Goal: Information Seeking & Learning: Learn about a topic

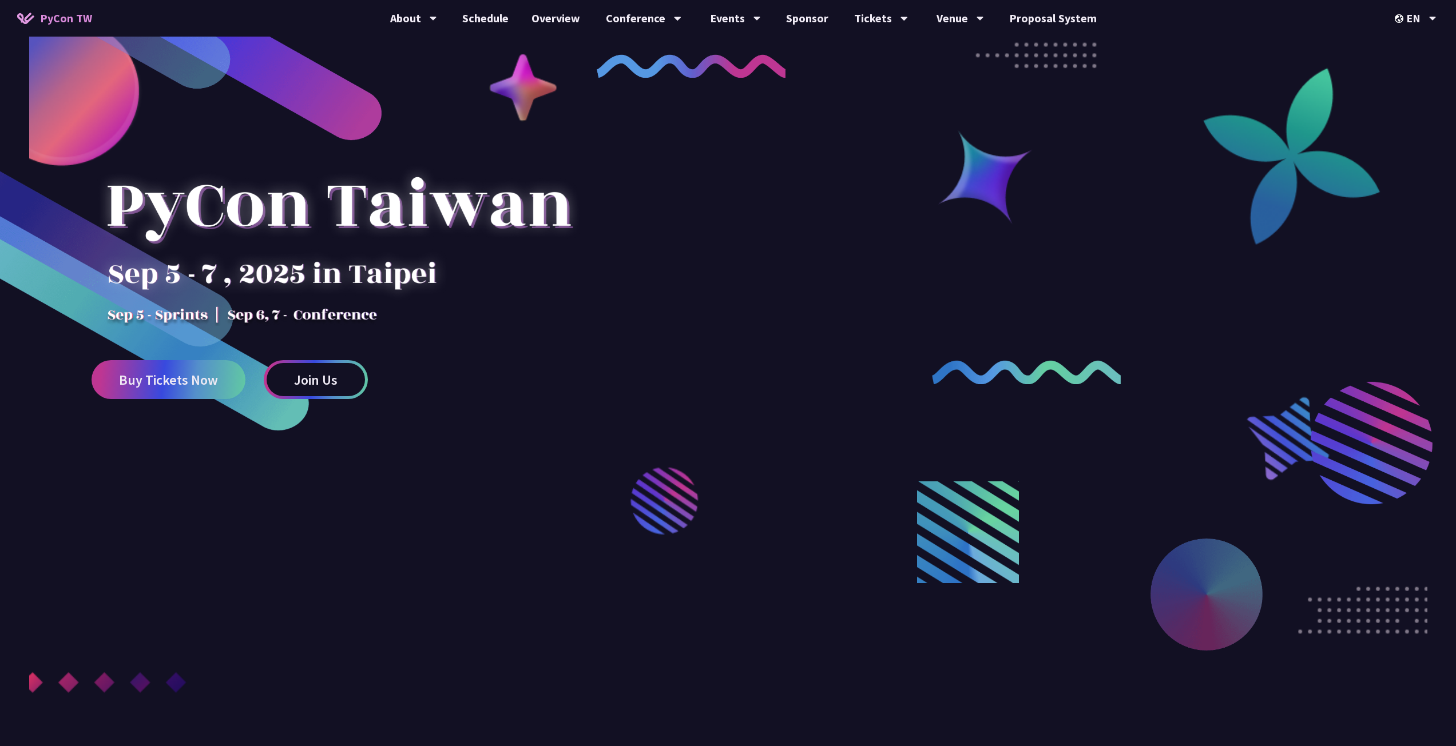
click at [621, 432] on div at bounding box center [728, 425] width 1456 height 712
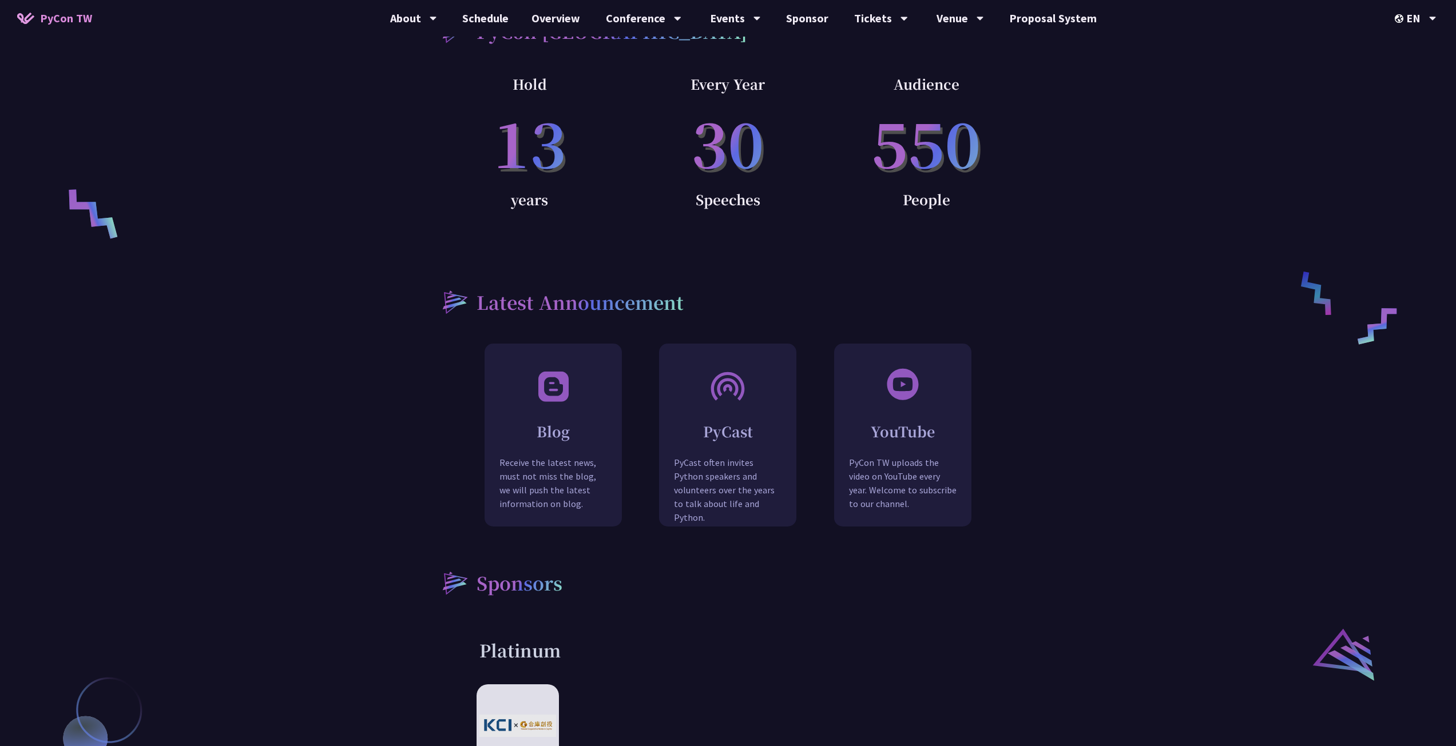
scroll to position [1373, 0]
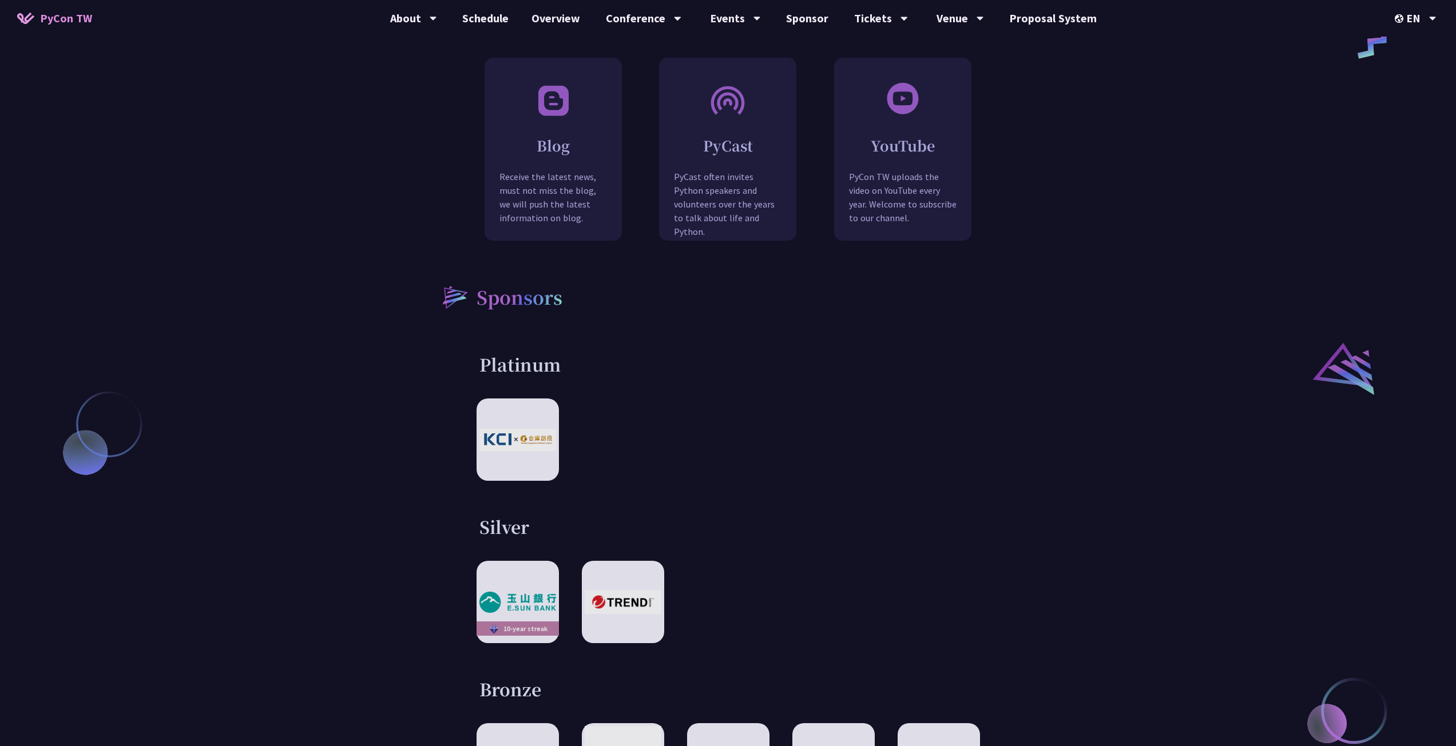
click at [446, 353] on div "Platinum" at bounding box center [728, 417] width 595 height 128
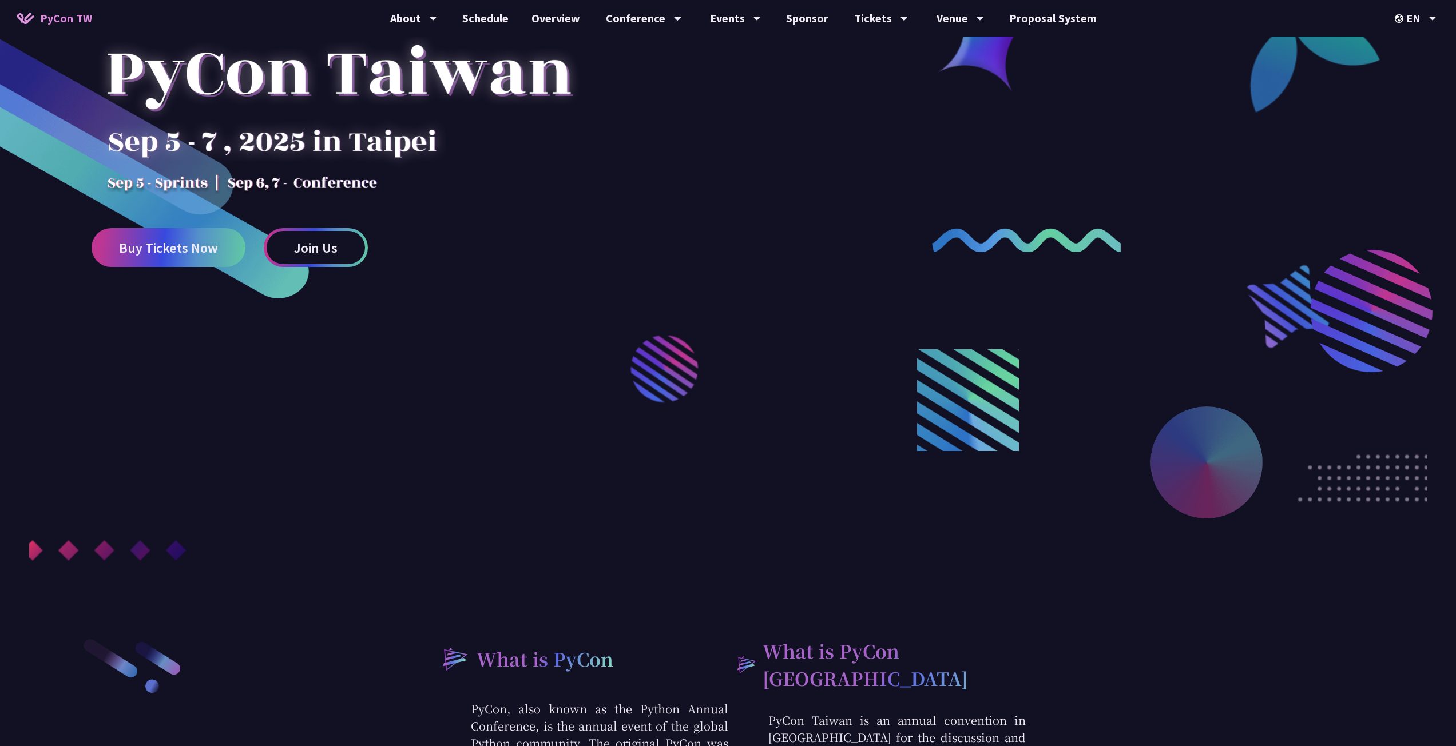
scroll to position [0, 0]
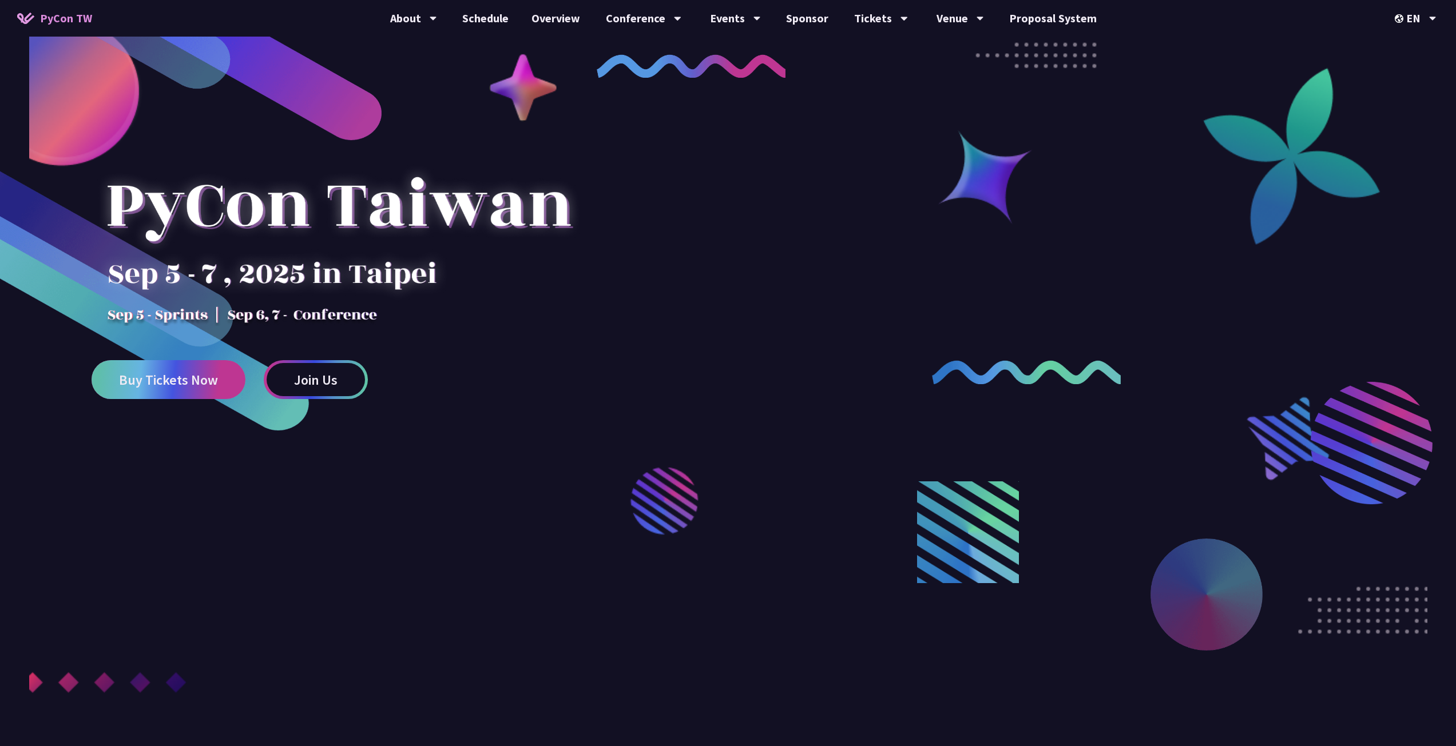
click at [168, 387] on span "Buy Tickets Now" at bounding box center [168, 380] width 99 height 14
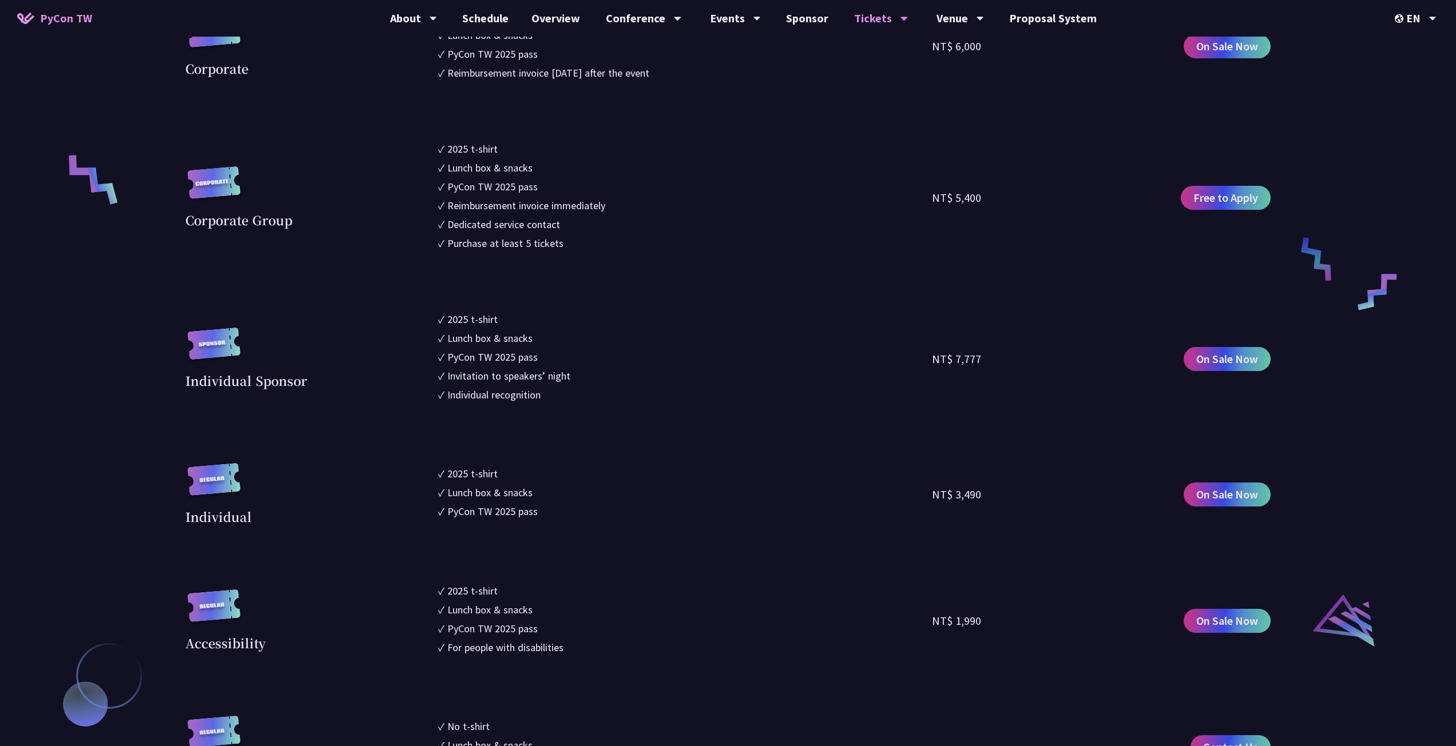
scroll to position [1029, 0]
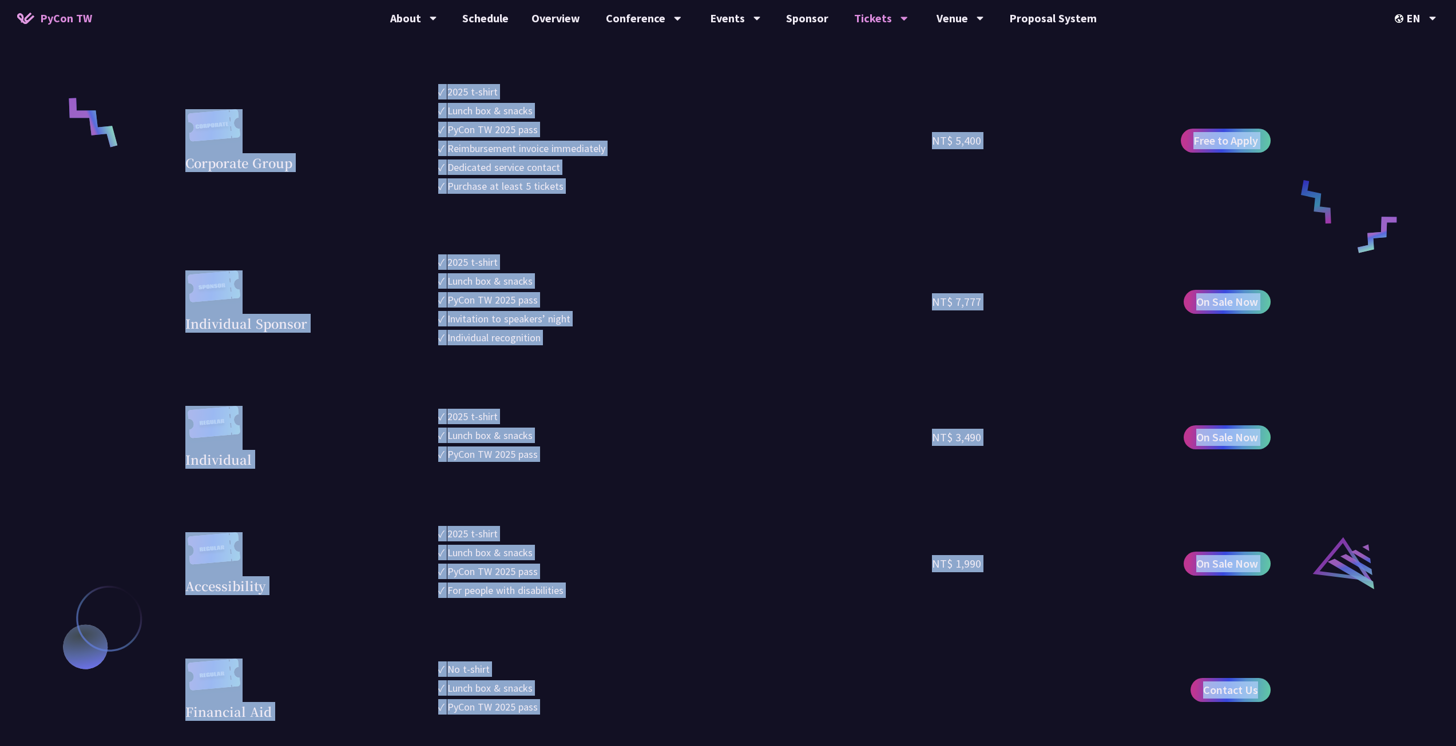
drag, startPoint x: 149, startPoint y: 136, endPoint x: 1260, endPoint y: 606, distance: 1206.3
click at [1260, 702] on div "Conference Information Sprint Dates: [DATE] Venue: TBD Main Conference Dates: […" at bounding box center [728, 717] width 1456 height 2367
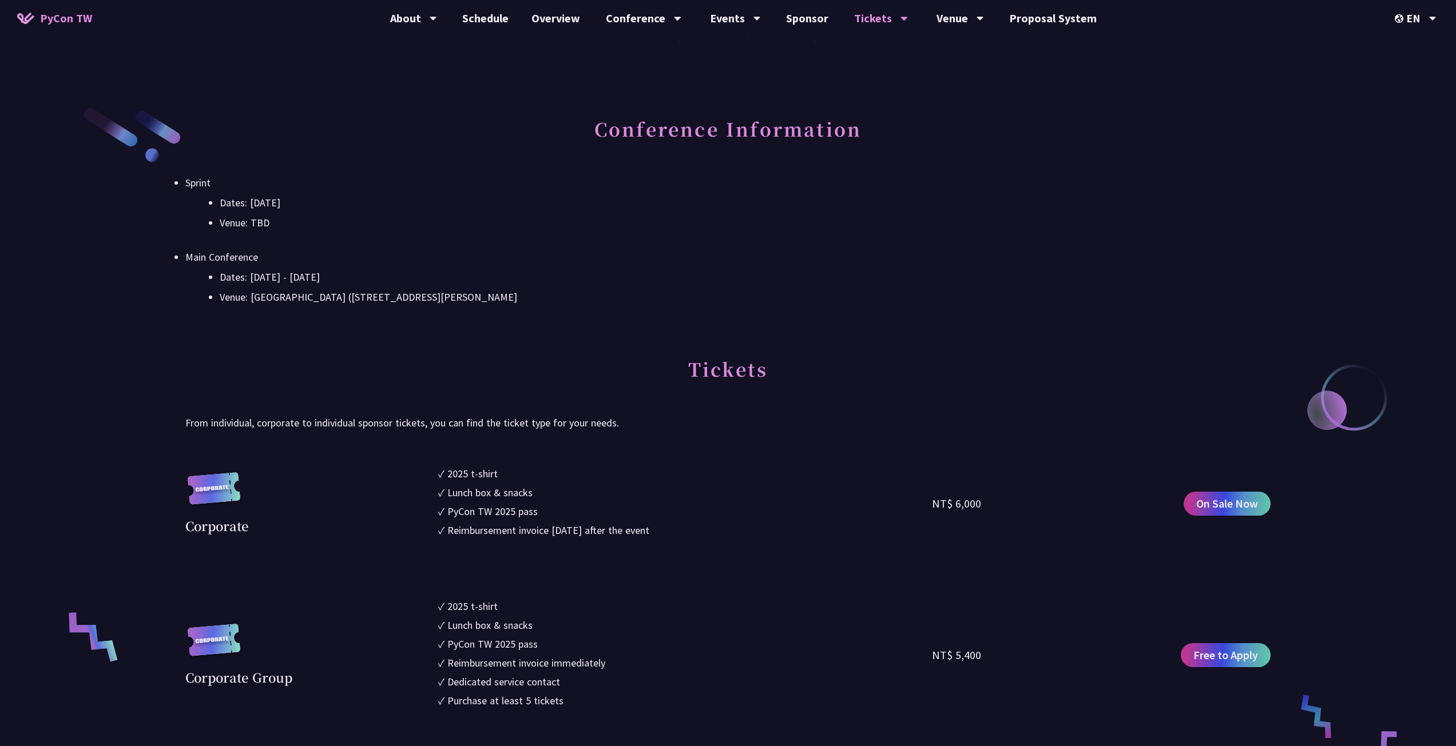
click at [917, 368] on h2 "Tickets" at bounding box center [727, 377] width 1085 height 63
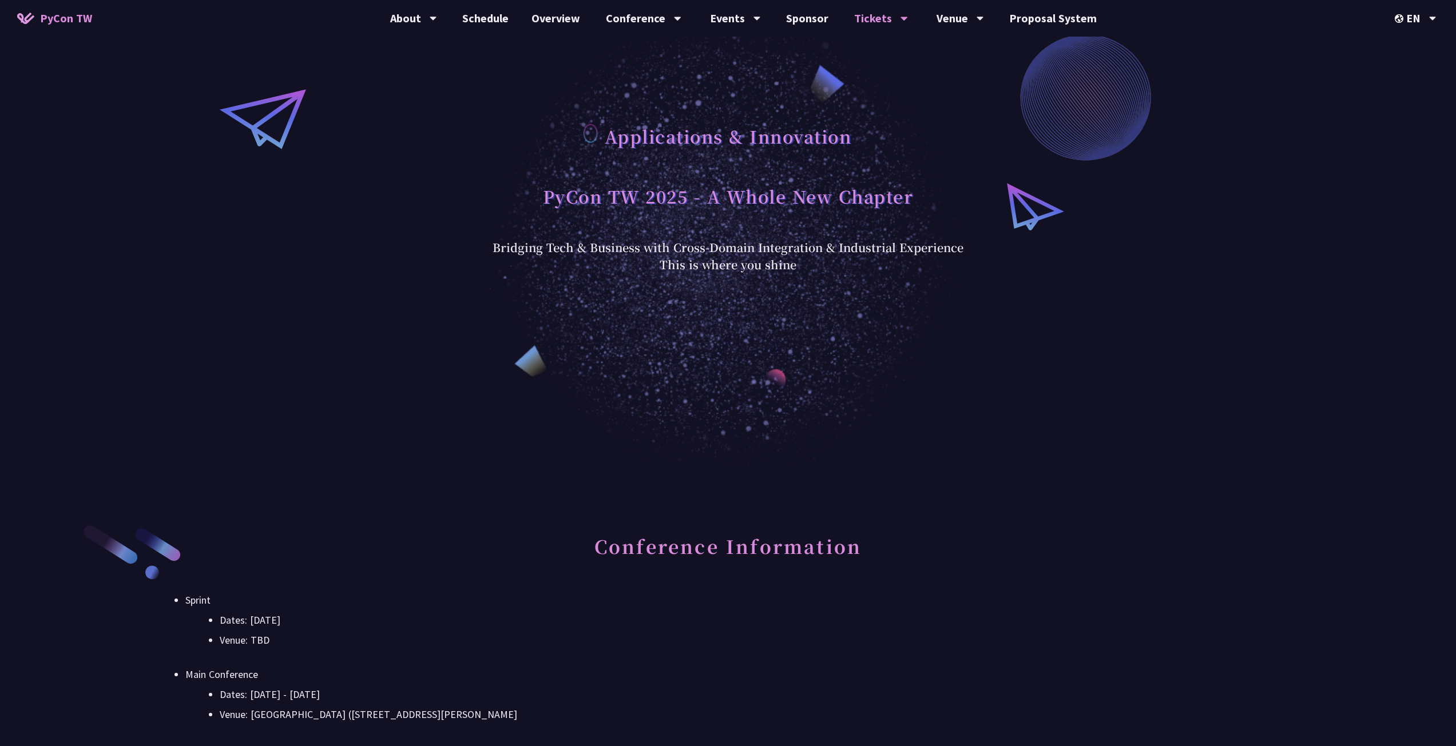
scroll to position [0, 0]
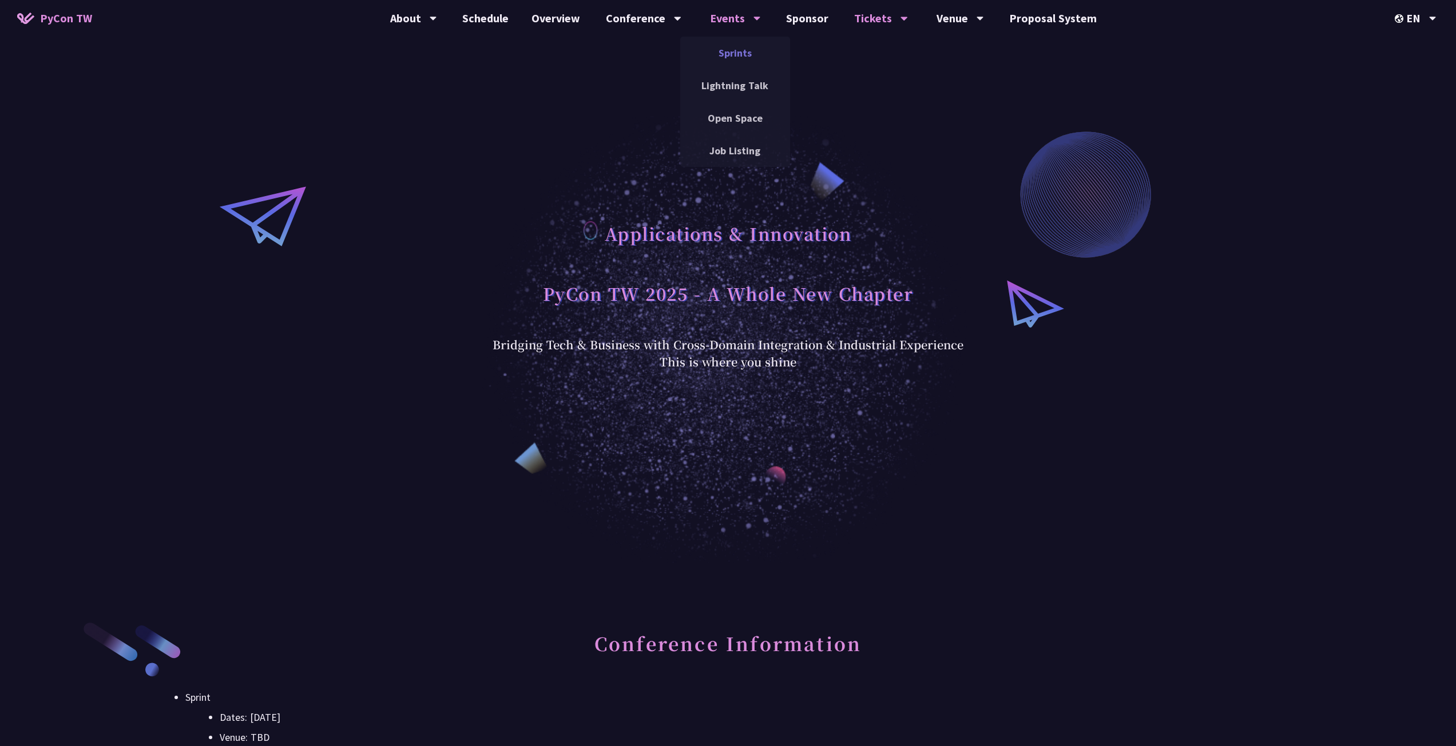
click at [727, 46] on link "Sprints" at bounding box center [735, 52] width 110 height 27
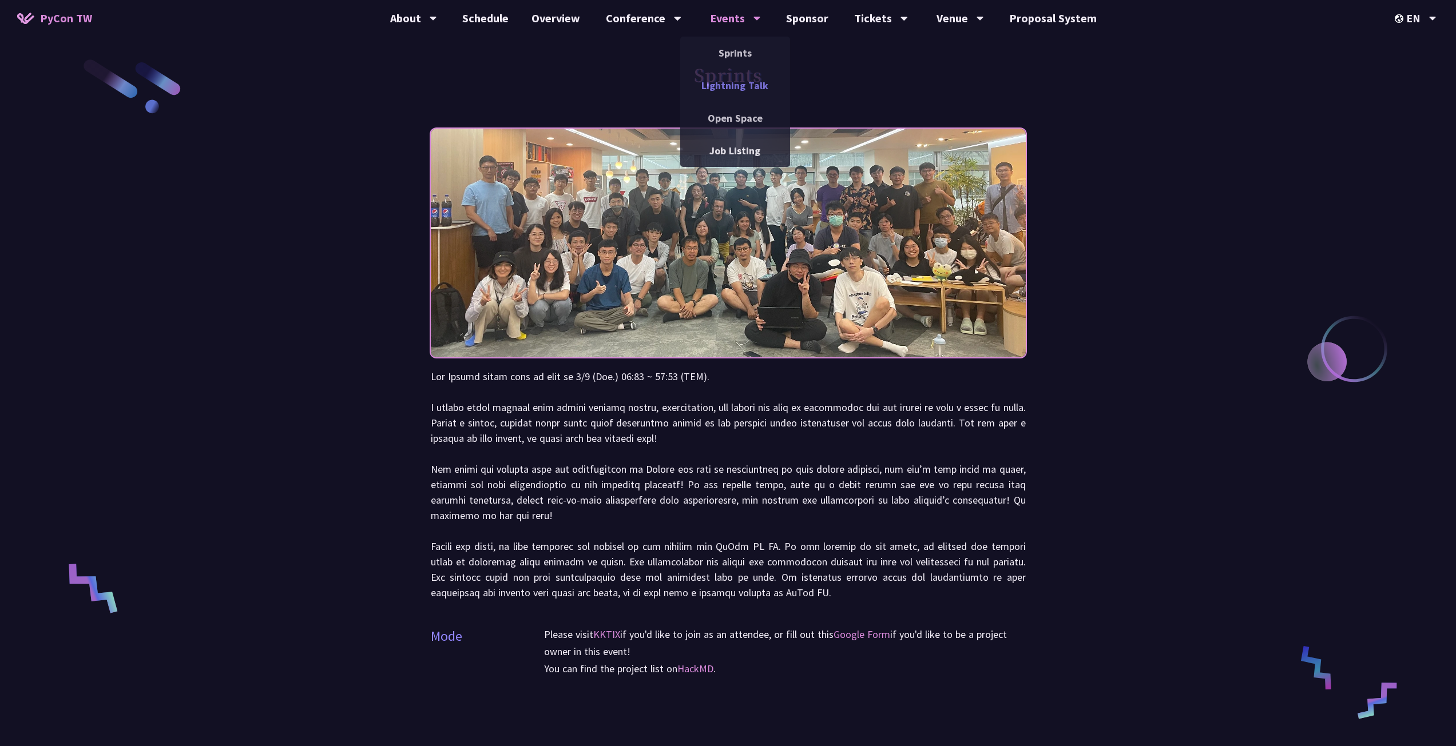
click at [733, 79] on link "Lightning Talk" at bounding box center [735, 85] width 110 height 27
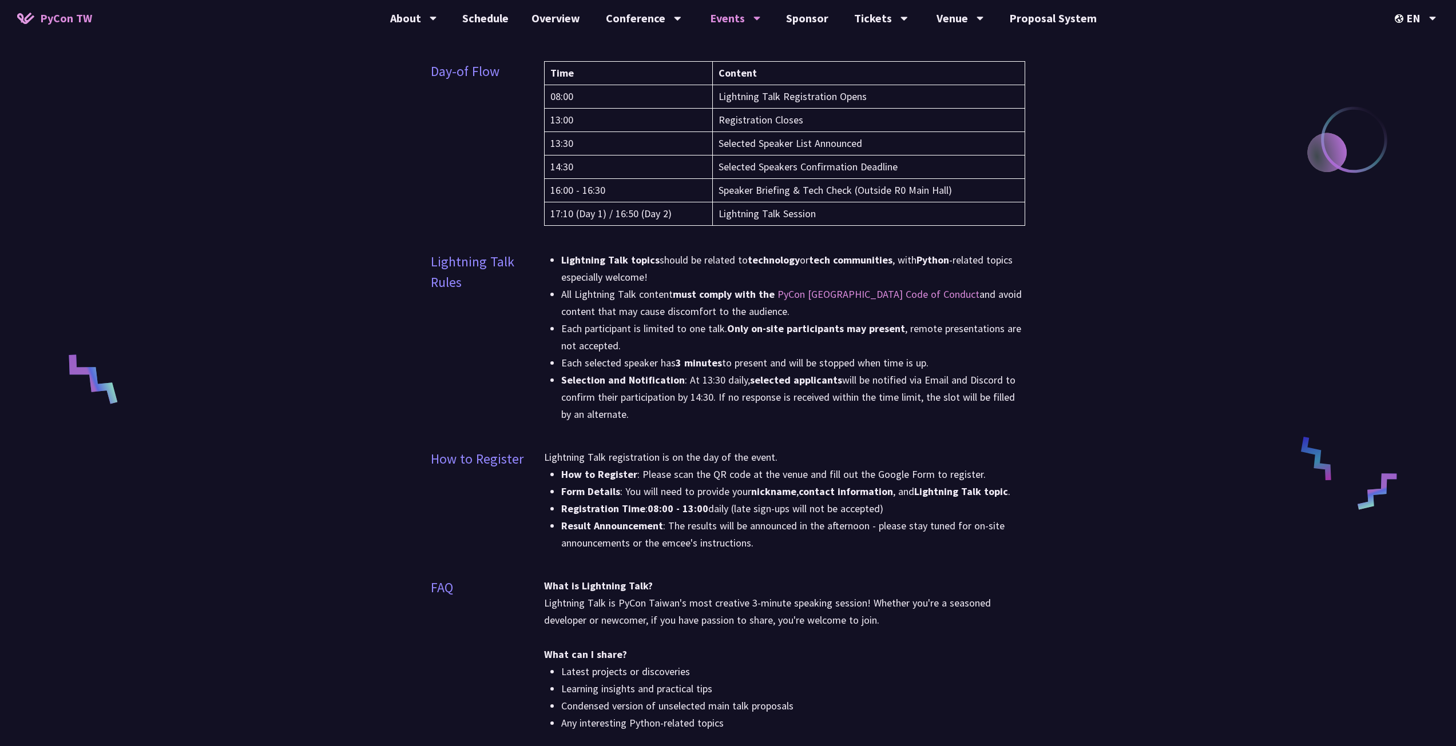
scroll to position [57, 0]
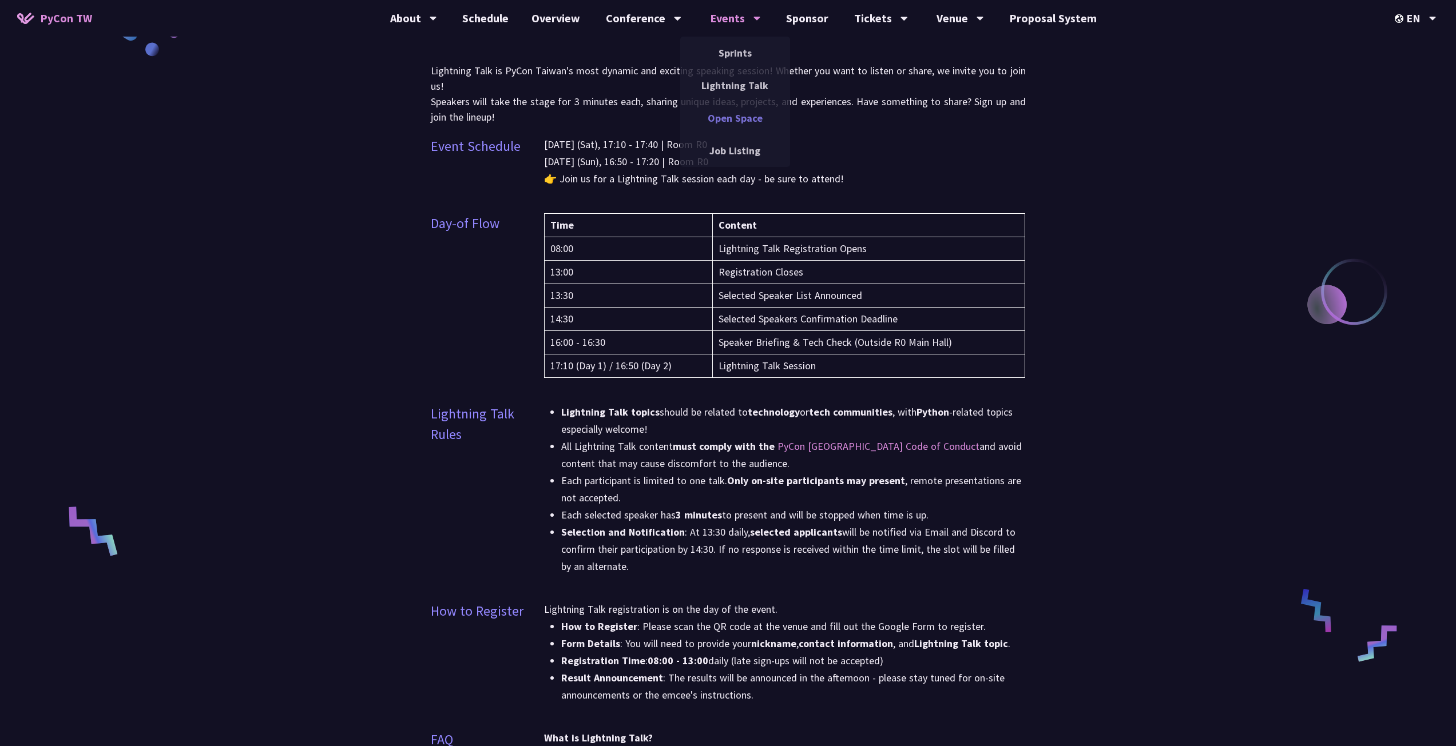
click at [743, 113] on link "Open Space" at bounding box center [735, 118] width 110 height 27
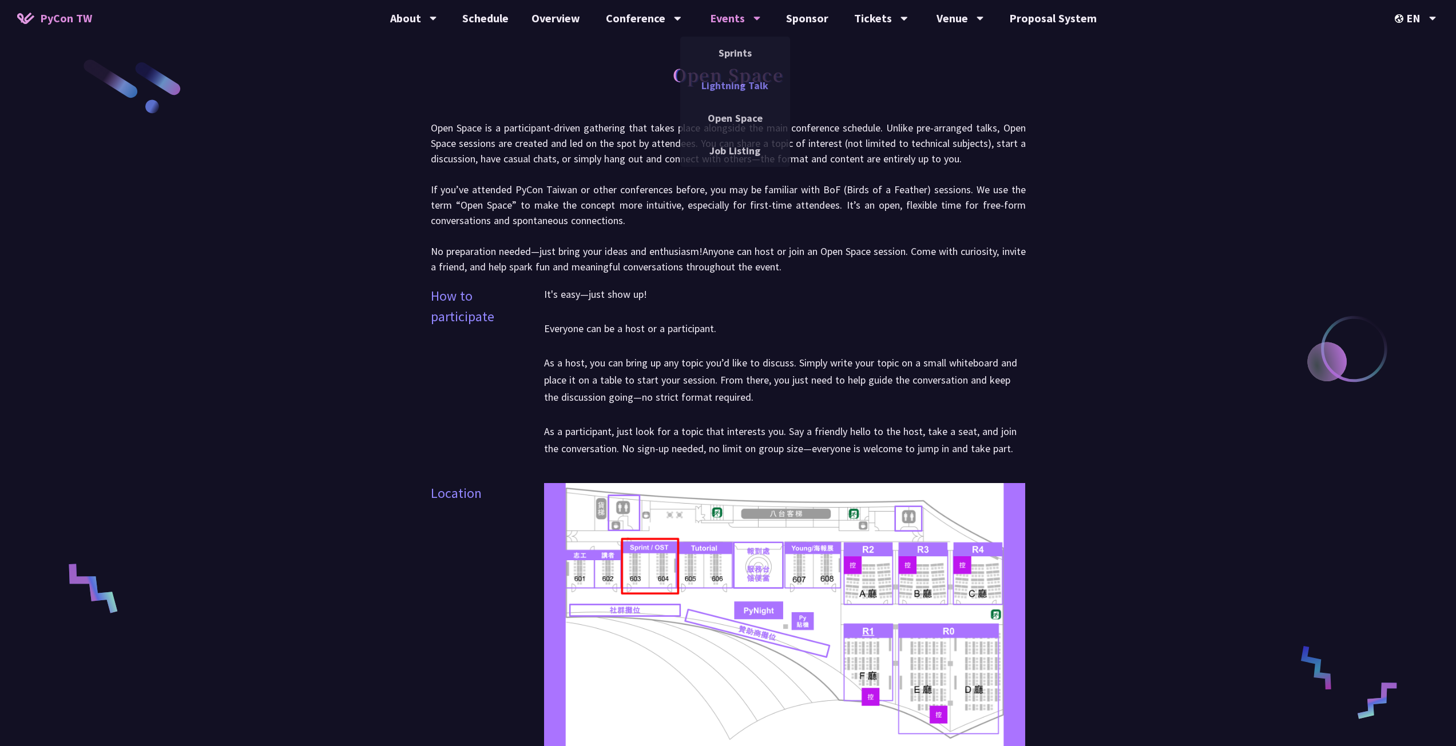
click at [738, 82] on link "Lightning Talk" at bounding box center [735, 85] width 110 height 27
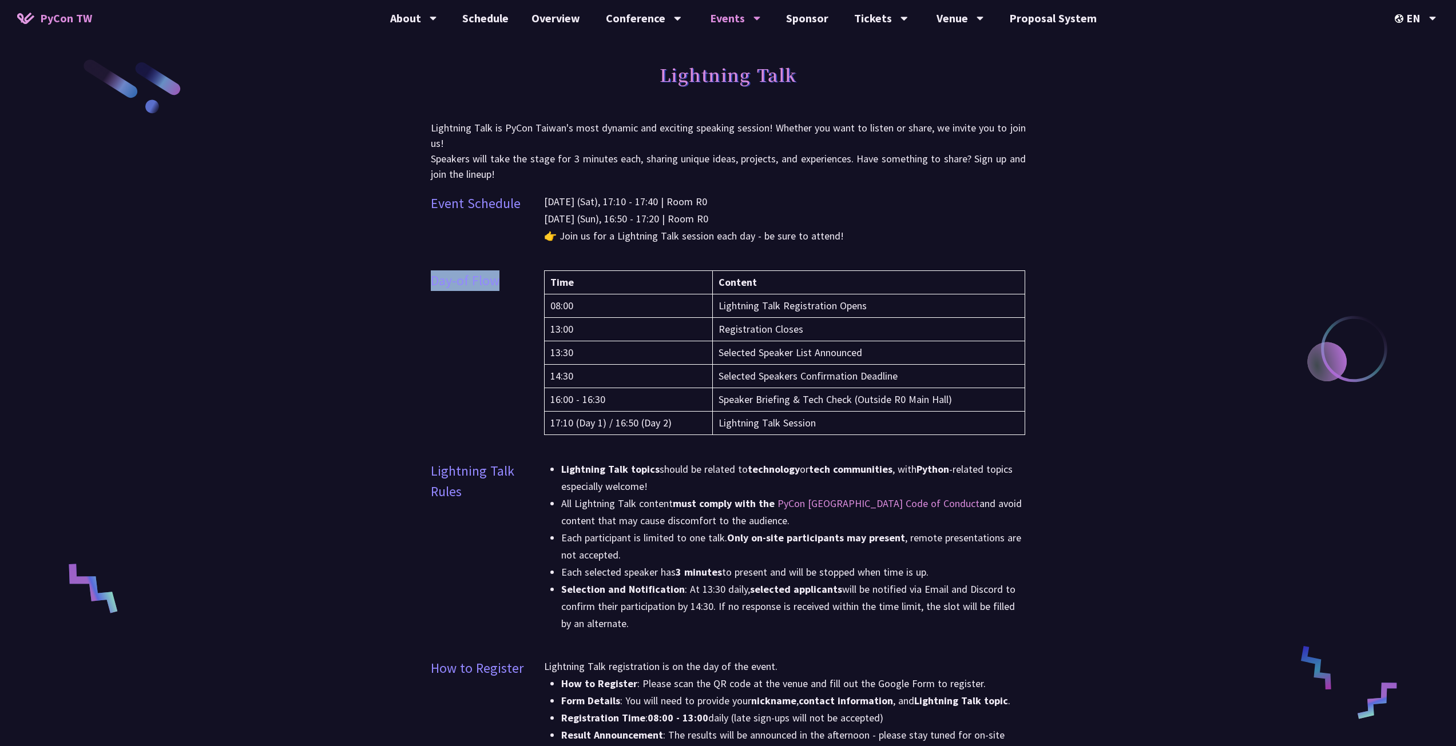
drag, startPoint x: 428, startPoint y: 263, endPoint x: 755, endPoint y: 442, distance: 372.9
click at [755, 442] on div "Time Content 08:00 Lightning Talk Registration Opens 13:00 Registration Closes …" at bounding box center [785, 360] width 482 height 179
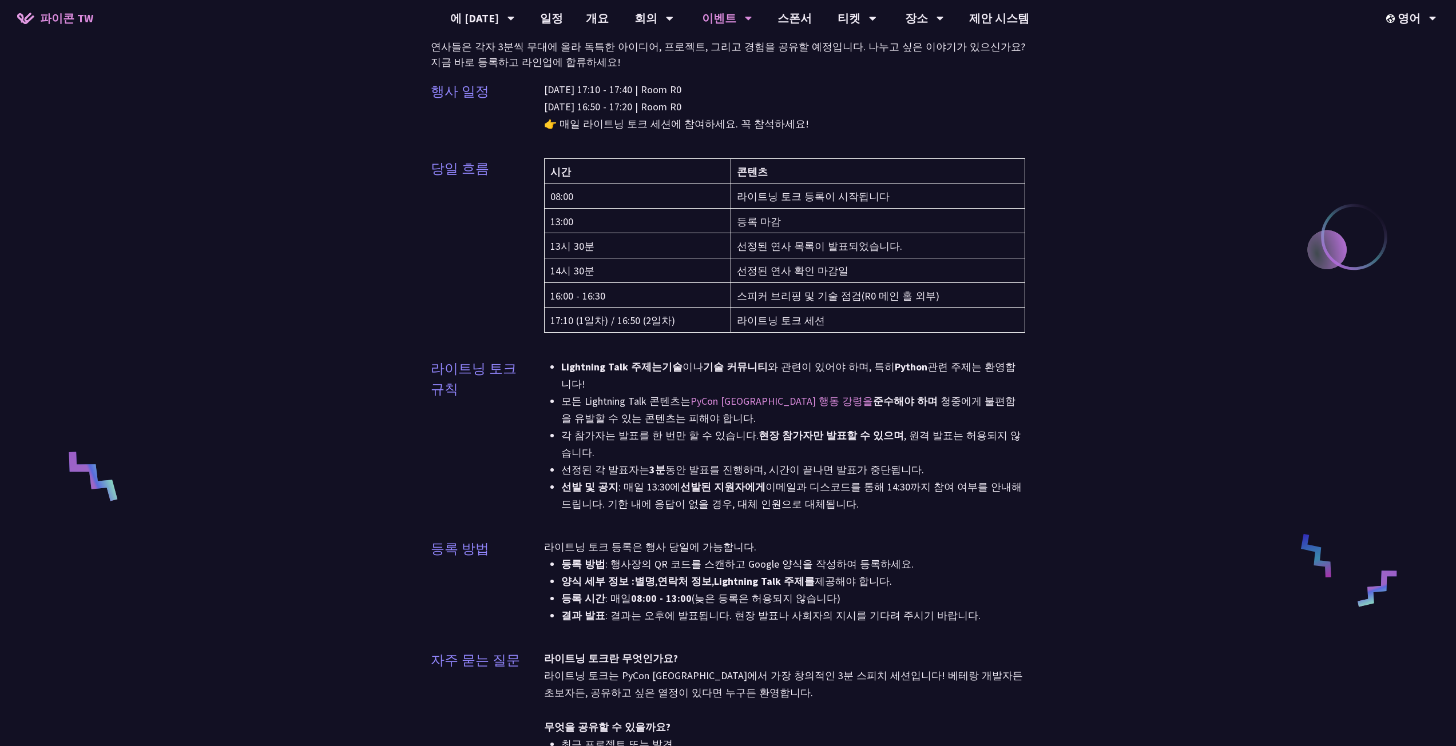
scroll to position [114, 0]
drag, startPoint x: 545, startPoint y: 405, endPoint x: 837, endPoint y: 467, distance: 298.1
click at [837, 467] on ul "Lightning Talk 주제는 기술 이나 기술 커뮤니티 와 관련이 있어야 하며 , 특히 Python 관련 주제는 환영합니다! 모든 Ligh…" at bounding box center [785, 433] width 482 height 154
click at [829, 476] on li "선발 및 공지 : 매일 13:30에 선발된 지원자에게 이메일과 디스코드를 통해 14:30까지 참여 여부를 안내해 드립니다. 기한 내에 응답이 …" at bounding box center [793, 493] width 464 height 34
drag, startPoint x: 853, startPoint y: 474, endPoint x: 559, endPoint y: 343, distance: 321.6
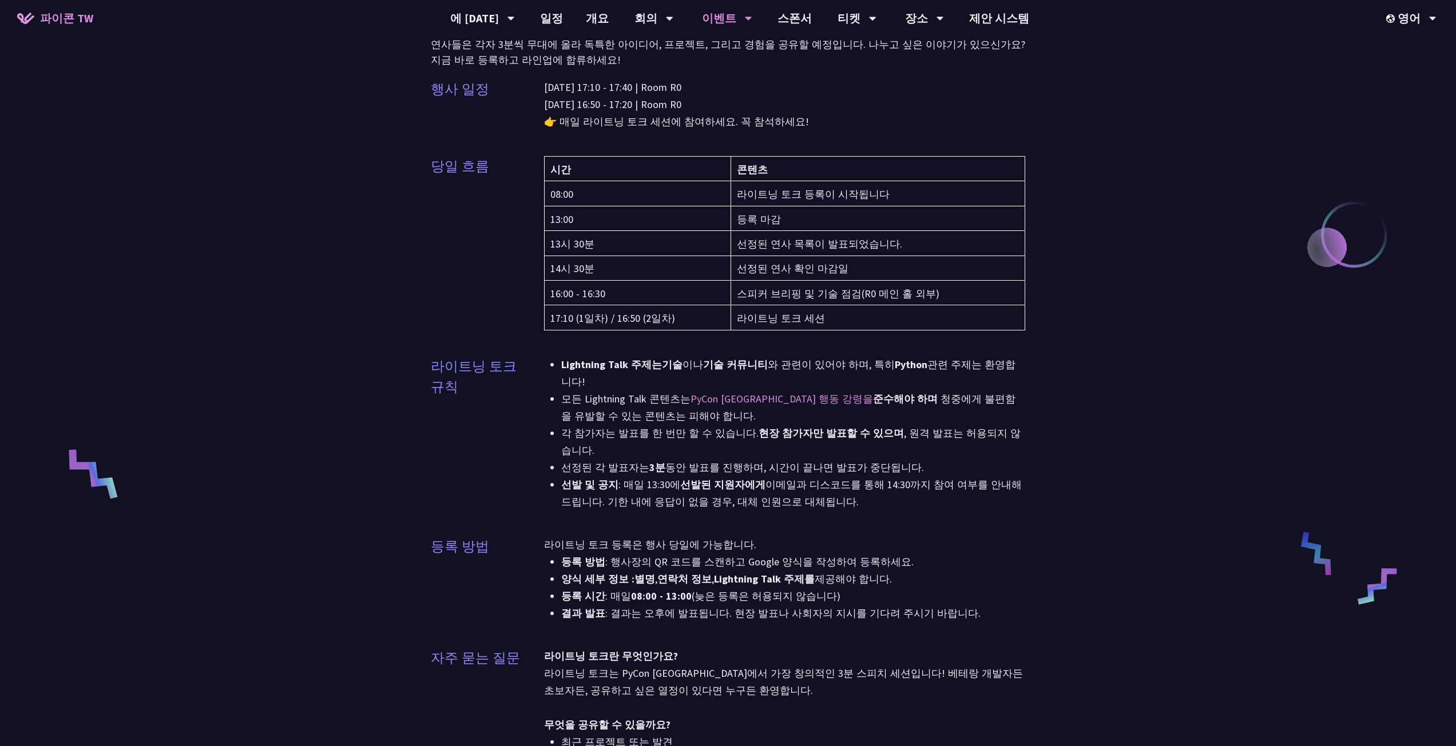
click at [559, 356] on ul "Lightning Talk 주제는 기술 이나 기술 커뮤니티 와 관련이 있어야 하며 , 특히 Python 관련 주제는 환영합니다! 모든 Ligh…" at bounding box center [785, 433] width 482 height 154
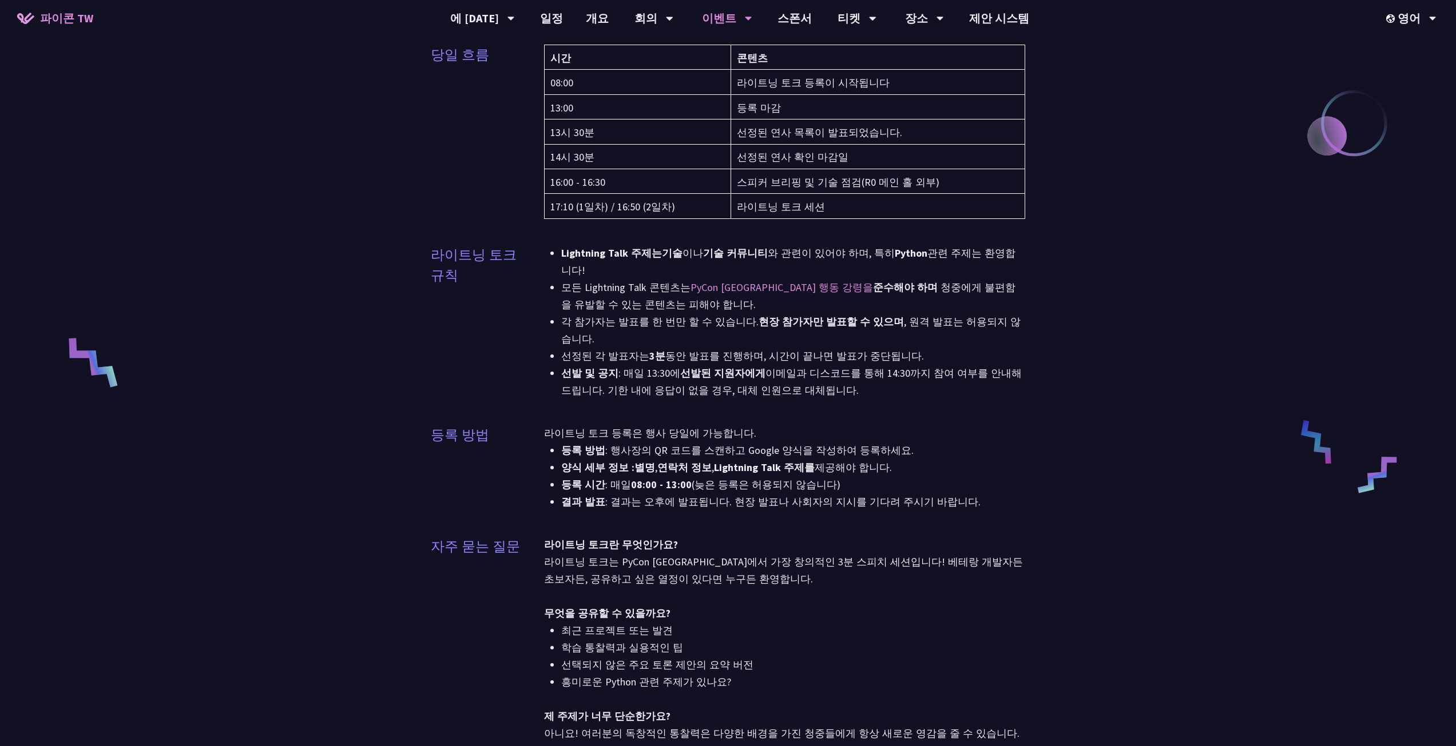
scroll to position [229, 0]
drag, startPoint x: 746, startPoint y: 438, endPoint x: 988, endPoint y: 470, distance: 244.1
click at [987, 474] on div "라이트닝 토크 등록은 행사 당일에 가능합니다. 등록 방법 : 행사장의 QR 코드를 스캔하고 Google 양식을 작성하여 등록하세요. 양식 세부…" at bounding box center [785, 472] width 482 height 100
click at [988, 491] on li "결과 발표 : 결과는 오후에 발표됩니다. 현장 발표나 사회자의 지시를 기다려 주시기 바랍니다." at bounding box center [793, 499] width 464 height 17
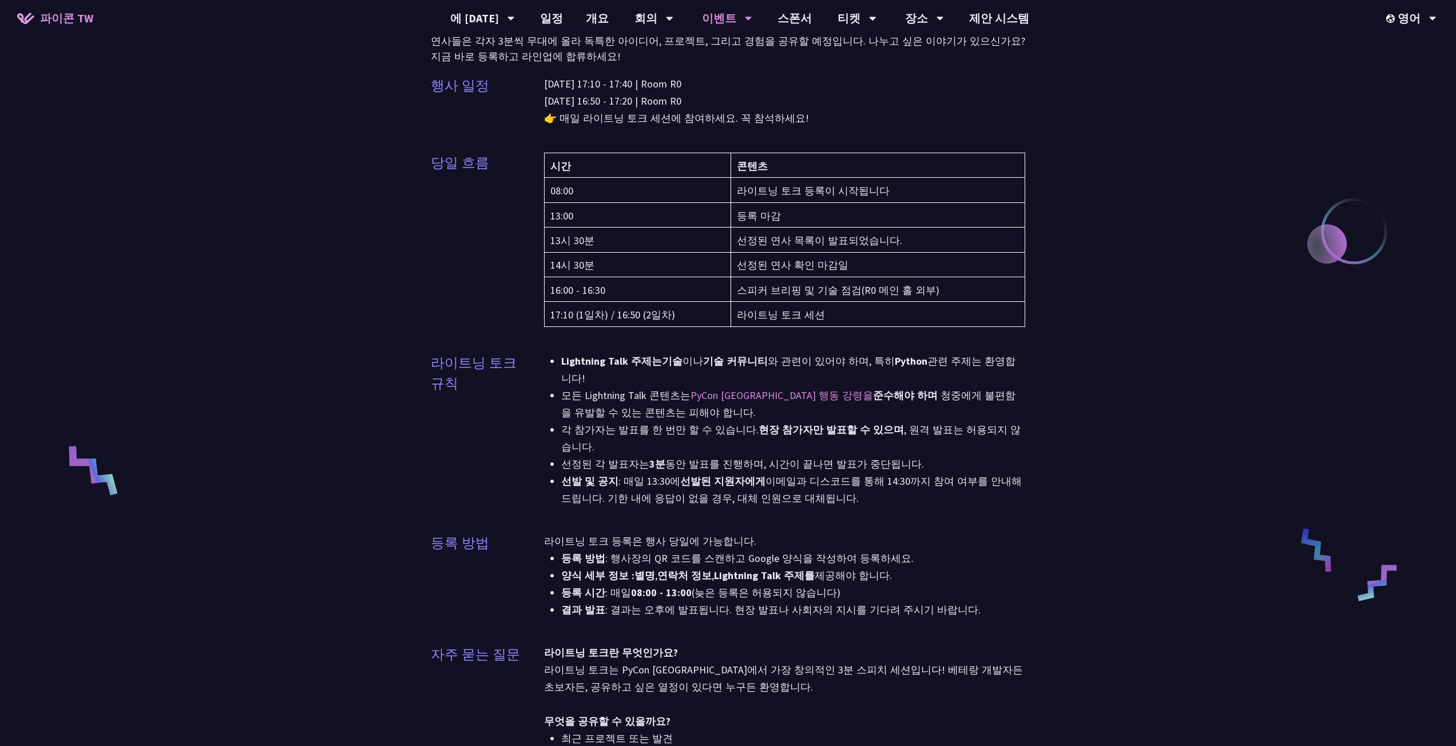
scroll to position [0, 0]
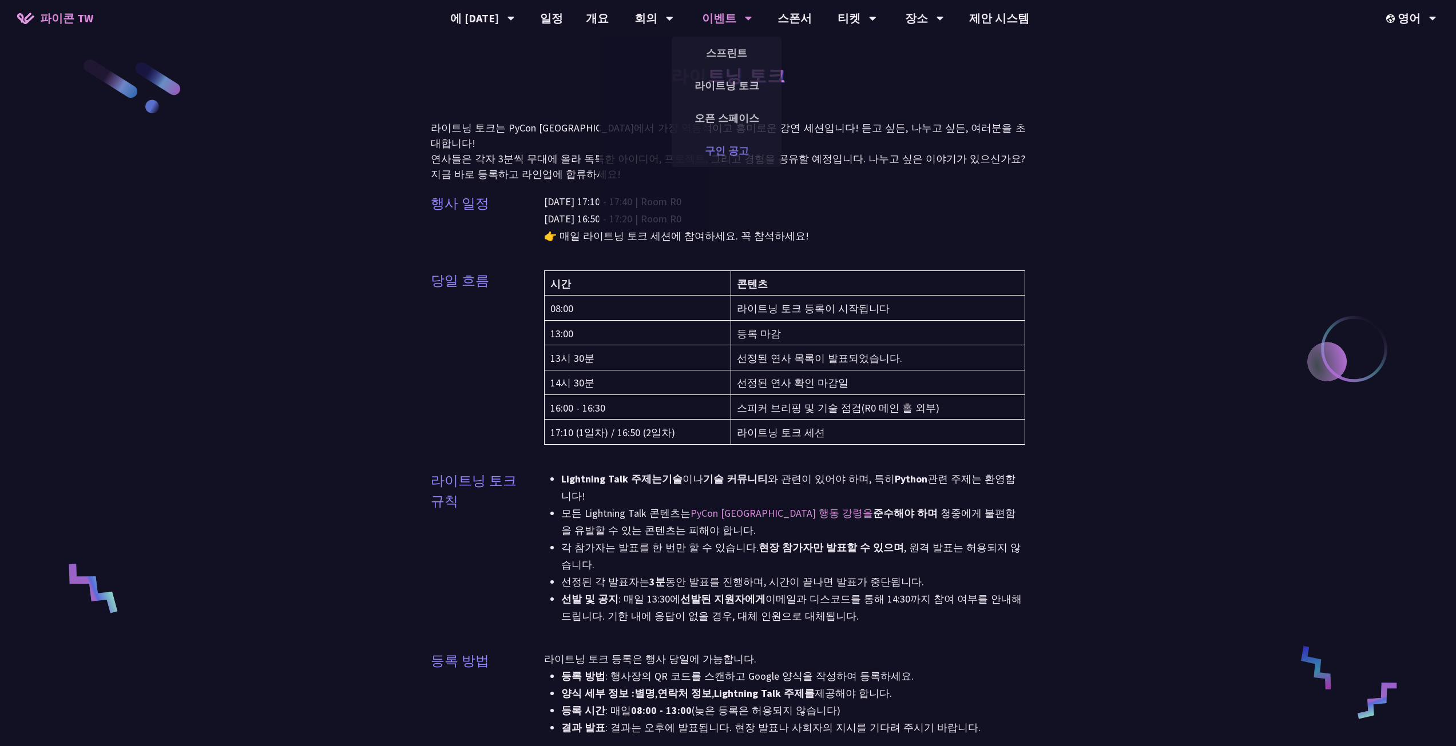
click at [735, 155] on font "구인 공고" at bounding box center [727, 150] width 44 height 13
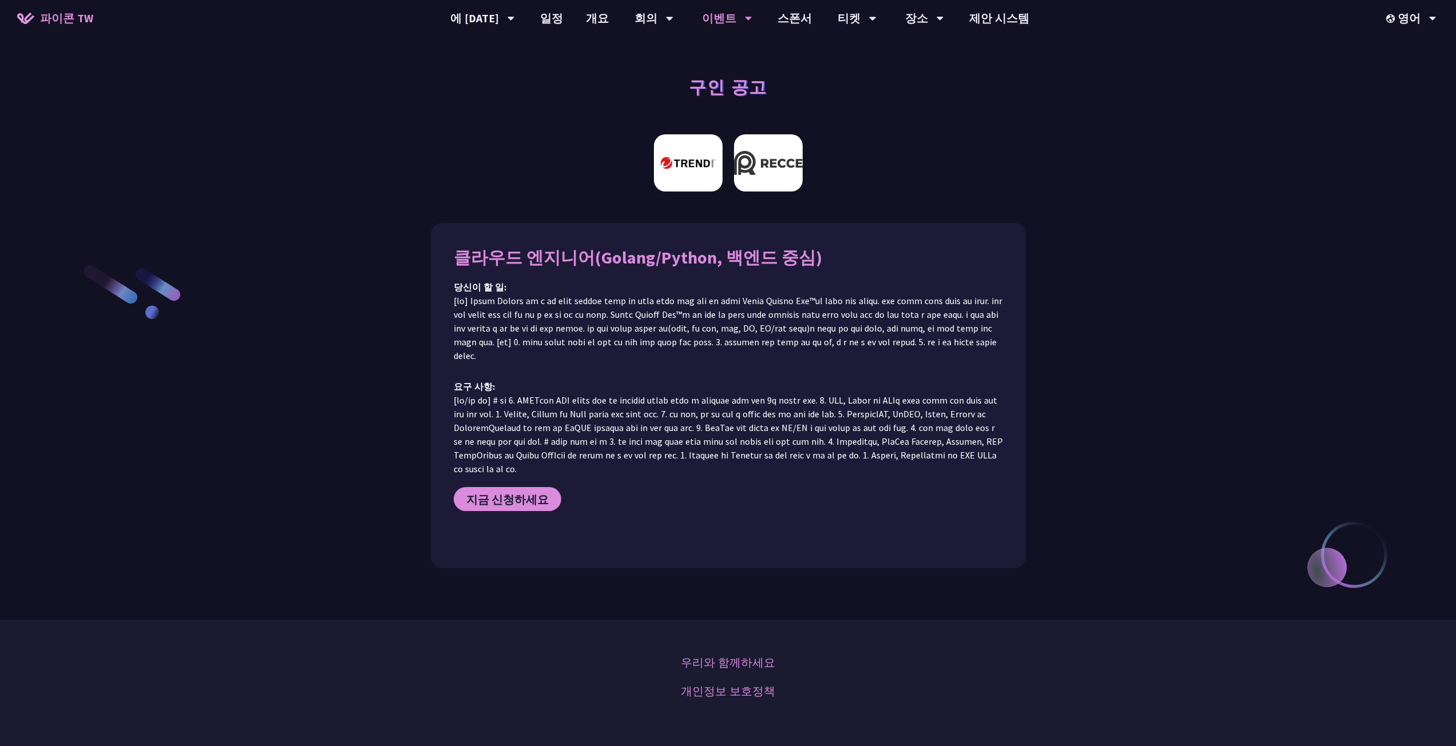
click at [757, 161] on img at bounding box center [768, 162] width 69 height 57
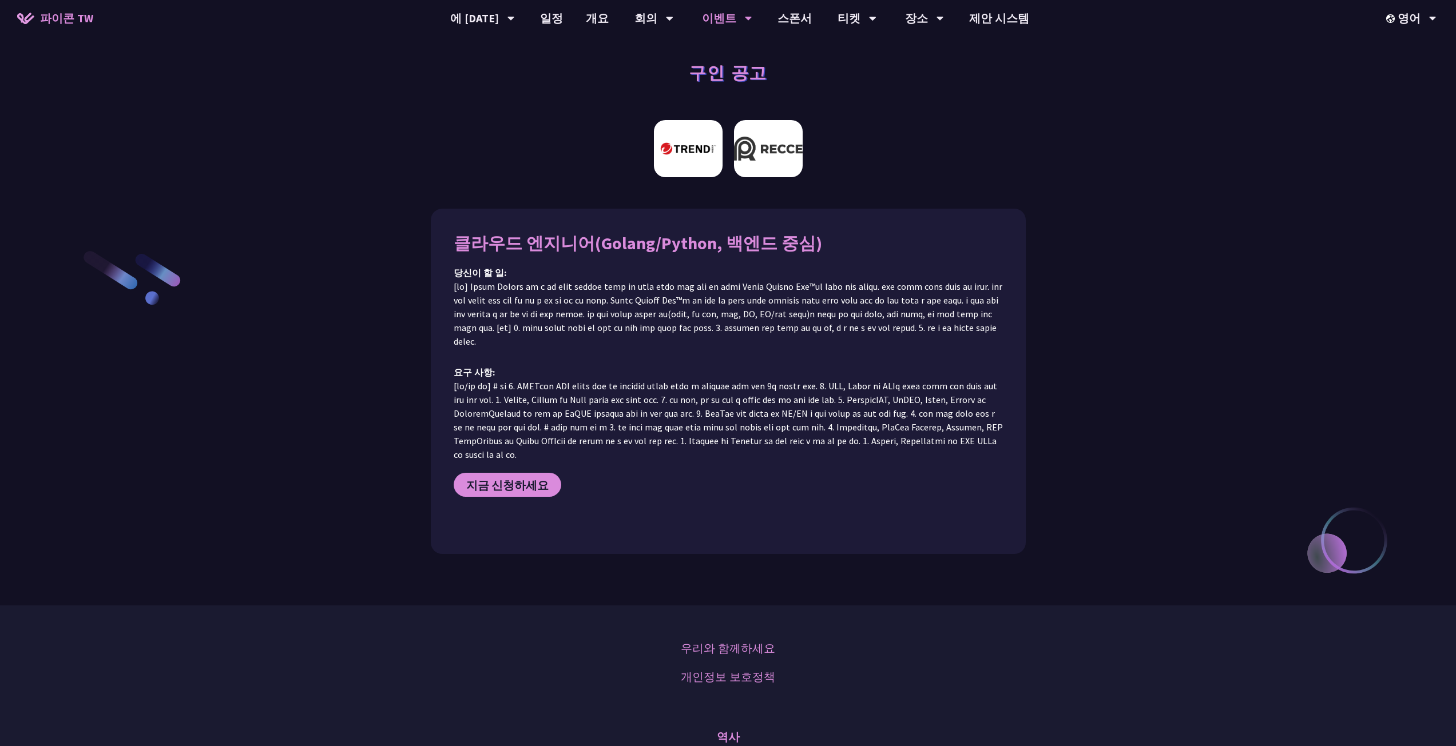
click at [689, 164] on img at bounding box center [688, 148] width 69 height 57
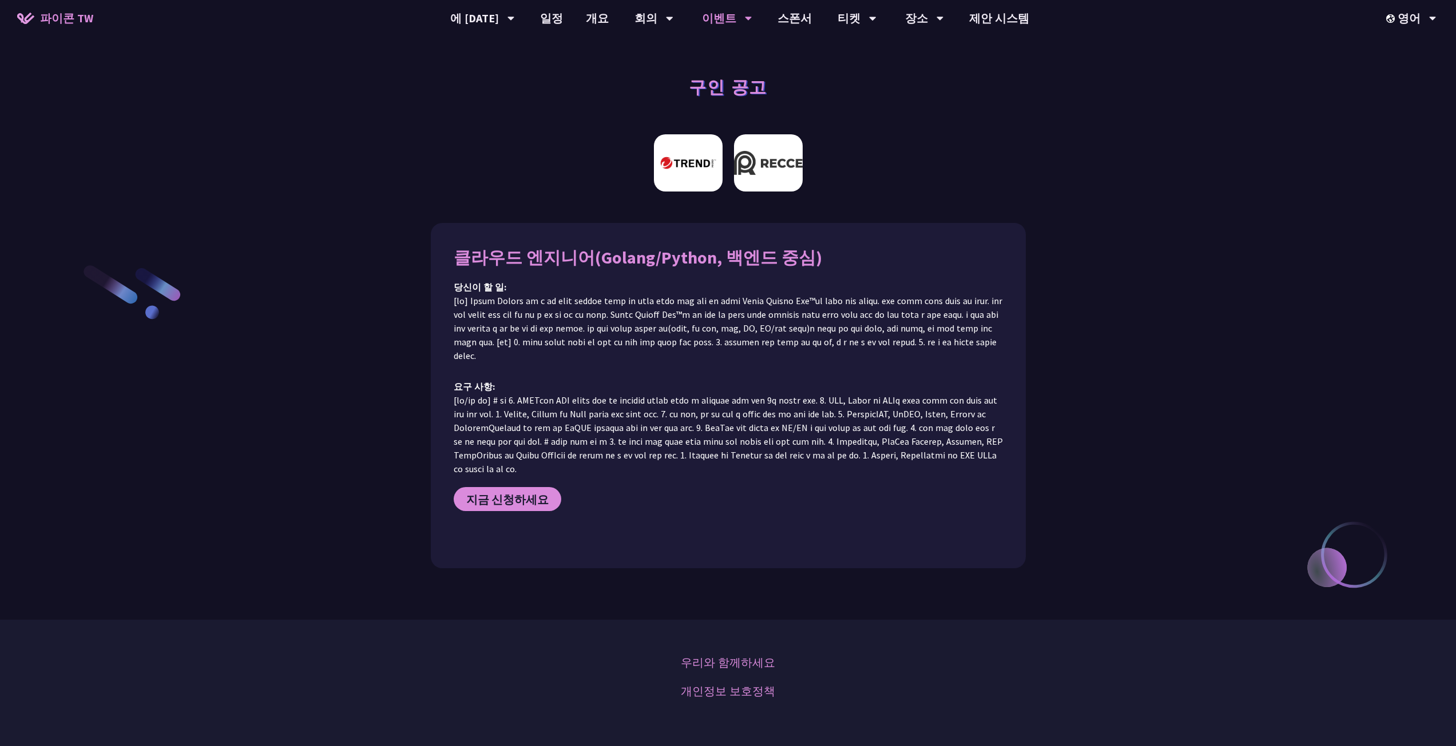
click at [751, 151] on img at bounding box center [768, 162] width 69 height 57
click at [684, 188] on img at bounding box center [688, 162] width 69 height 57
click at [762, 160] on img at bounding box center [768, 162] width 69 height 57
click at [653, 188] on font "포스터 세션" at bounding box center [653, 183] width 54 height 13
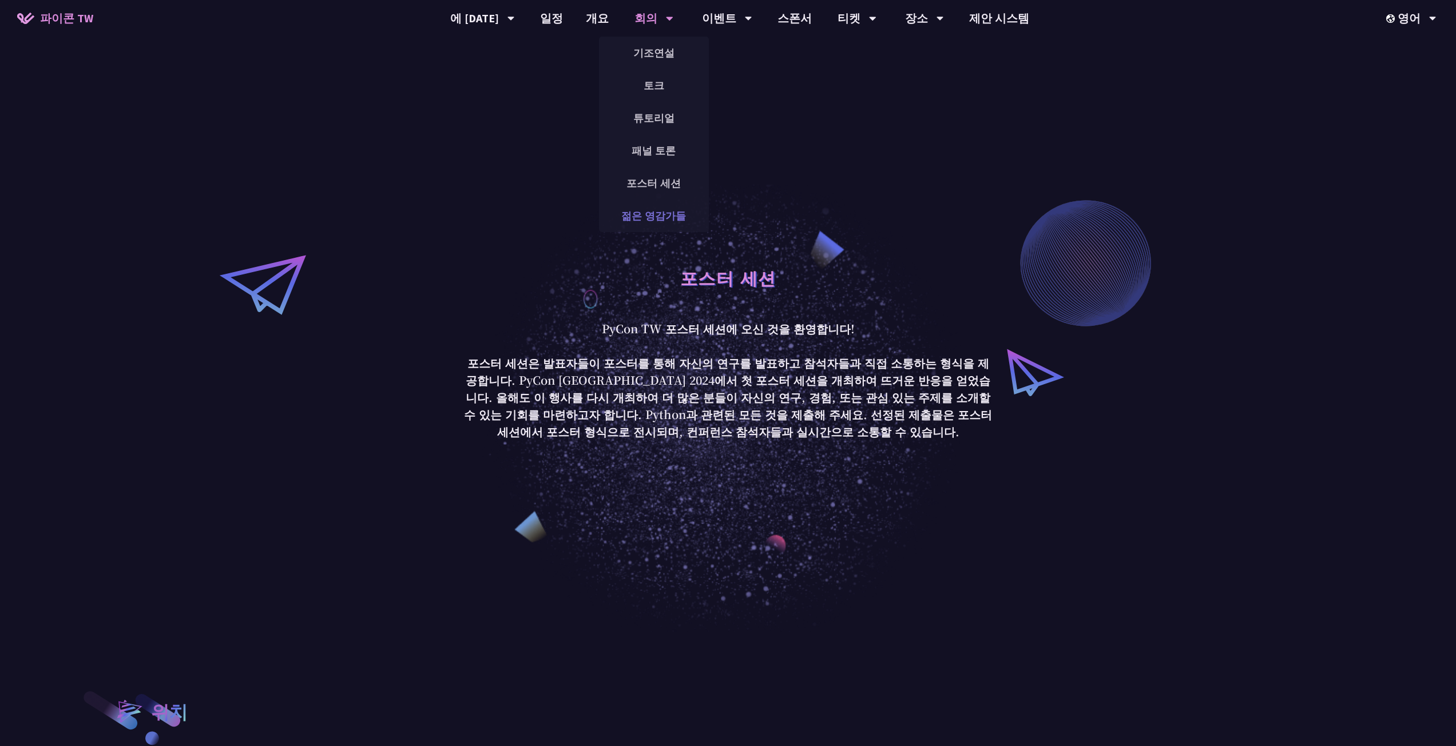
click at [657, 218] on font "젊은 영감가들" at bounding box center [653, 215] width 65 height 13
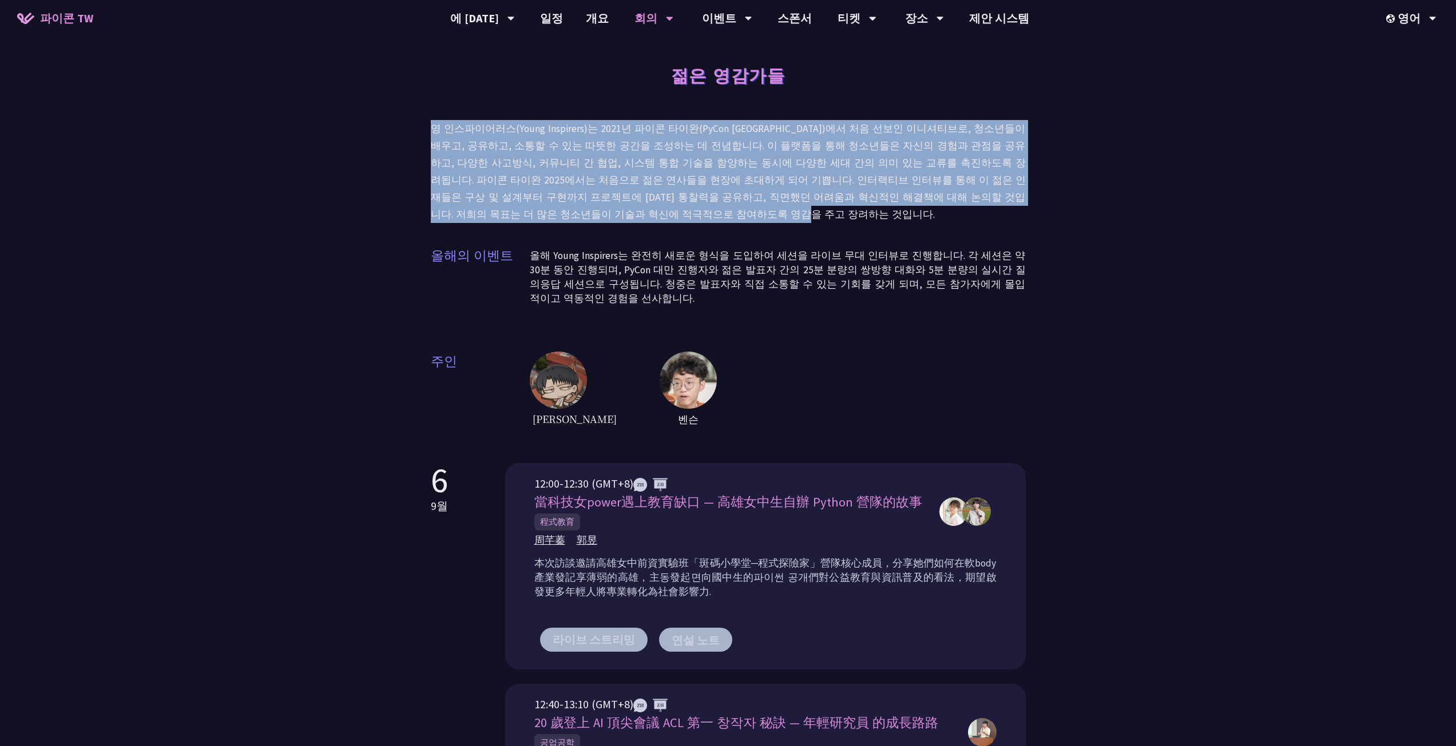
drag, startPoint x: 425, startPoint y: 126, endPoint x: 797, endPoint y: 210, distance: 381.7
click at [797, 210] on div "젊은 영감가들 영 인스파이어러스(Young Inspirers)는 2021년 파이콘 타이완(PyCon [GEOGRAPHIC_DATA])에서 처음…" at bounding box center [728, 613] width 1456 height 1227
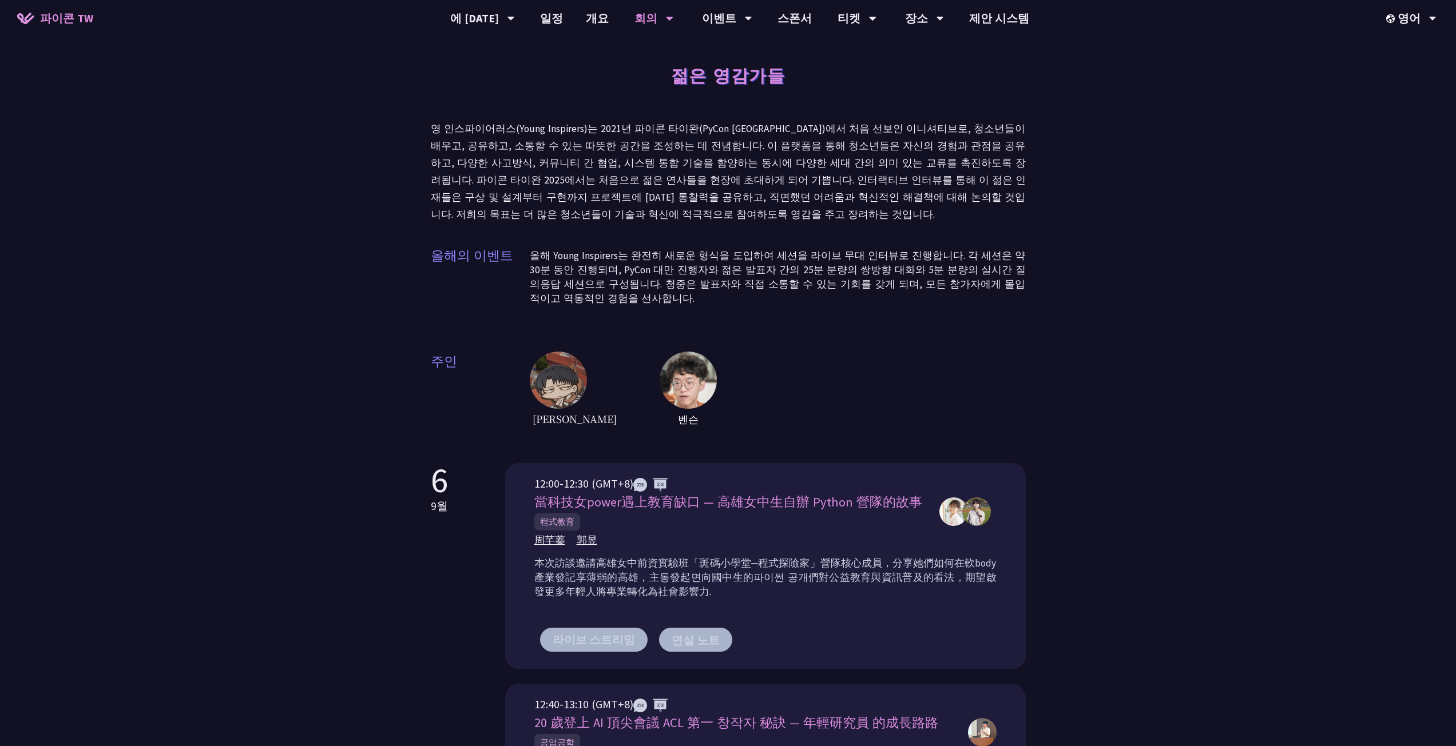
click at [772, 226] on div "젊은 영감가들 영 인스파이어러스(Young Inspirers)는 2021년 파이콘 타이완(PyCon [GEOGRAPHIC_DATA])에서 처음…" at bounding box center [728, 243] width 595 height 372
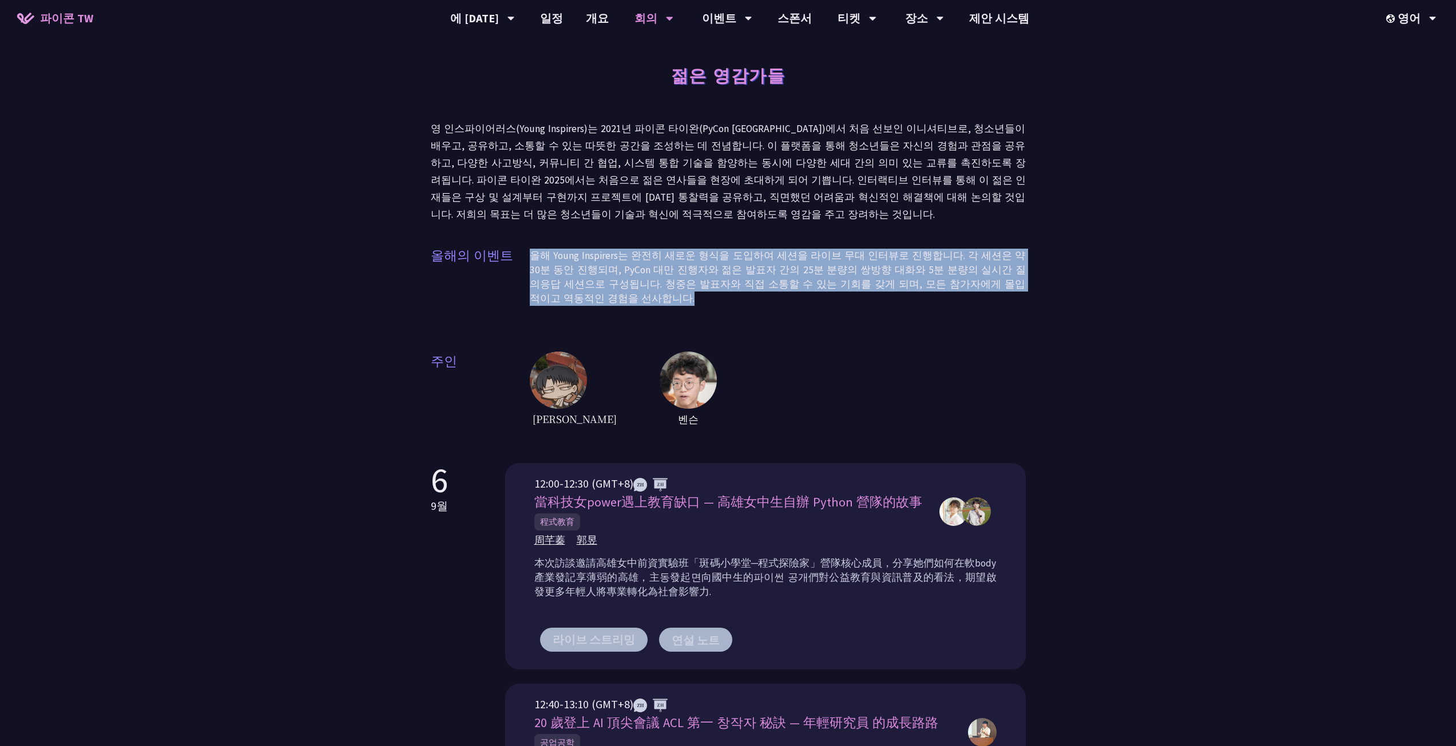
drag, startPoint x: 526, startPoint y: 252, endPoint x: 894, endPoint y: 293, distance: 371.2
click at [894, 293] on div "올해의 이벤트 올해 Young Inspirers는 완전히 새로운 형식을 도입하여 세션을 라이브 무대 인터뷰로 진행합니다. 각 세션은 약 30분…" at bounding box center [728, 281] width 595 height 71
click at [884, 300] on p "올해 Young Inspirers는 완전히 새로운 형식을 도입하여 세션을 라이브 무대 인터뷰로 진행합니다. 각 세션은 약 30분 동안 진행되며…" at bounding box center [778, 277] width 496 height 57
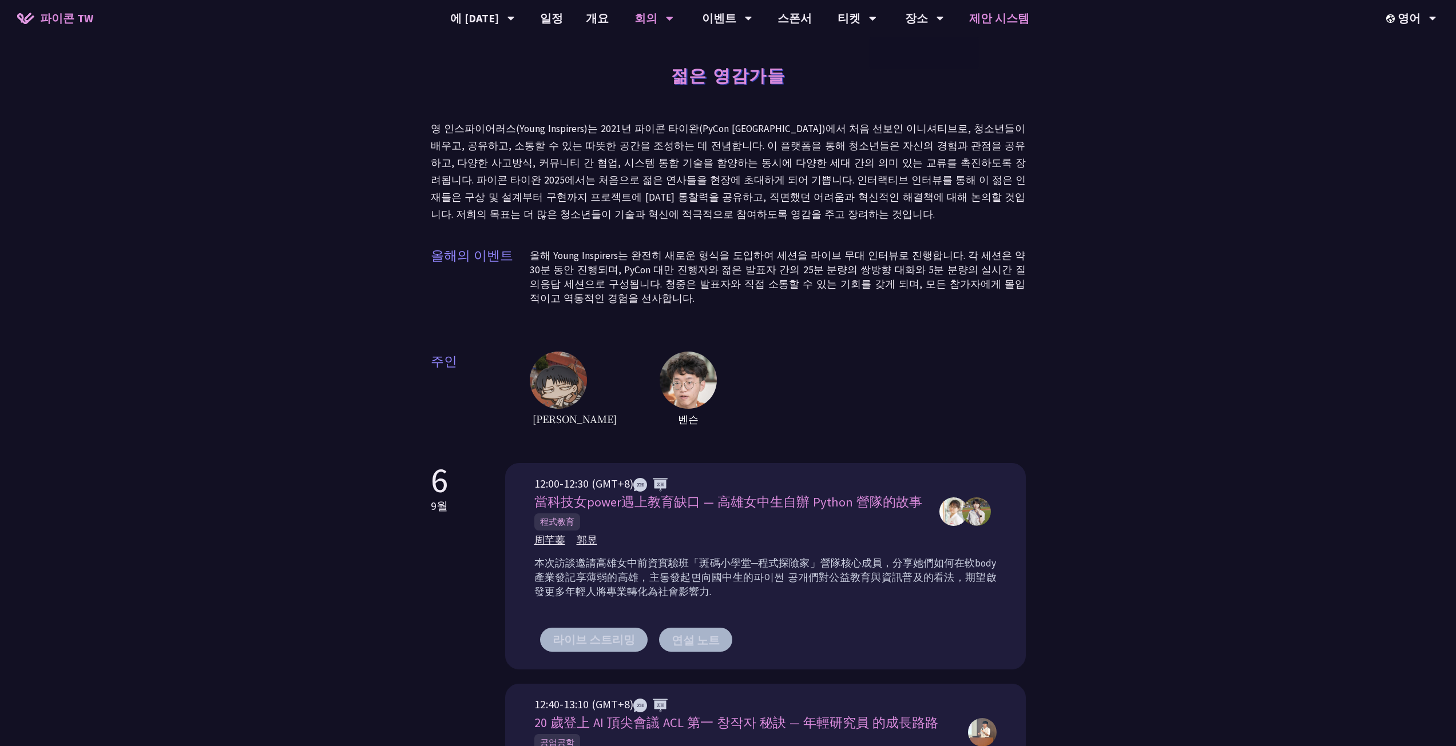
click at [980, 26] on font "제안 시스템" at bounding box center [999, 18] width 60 height 17
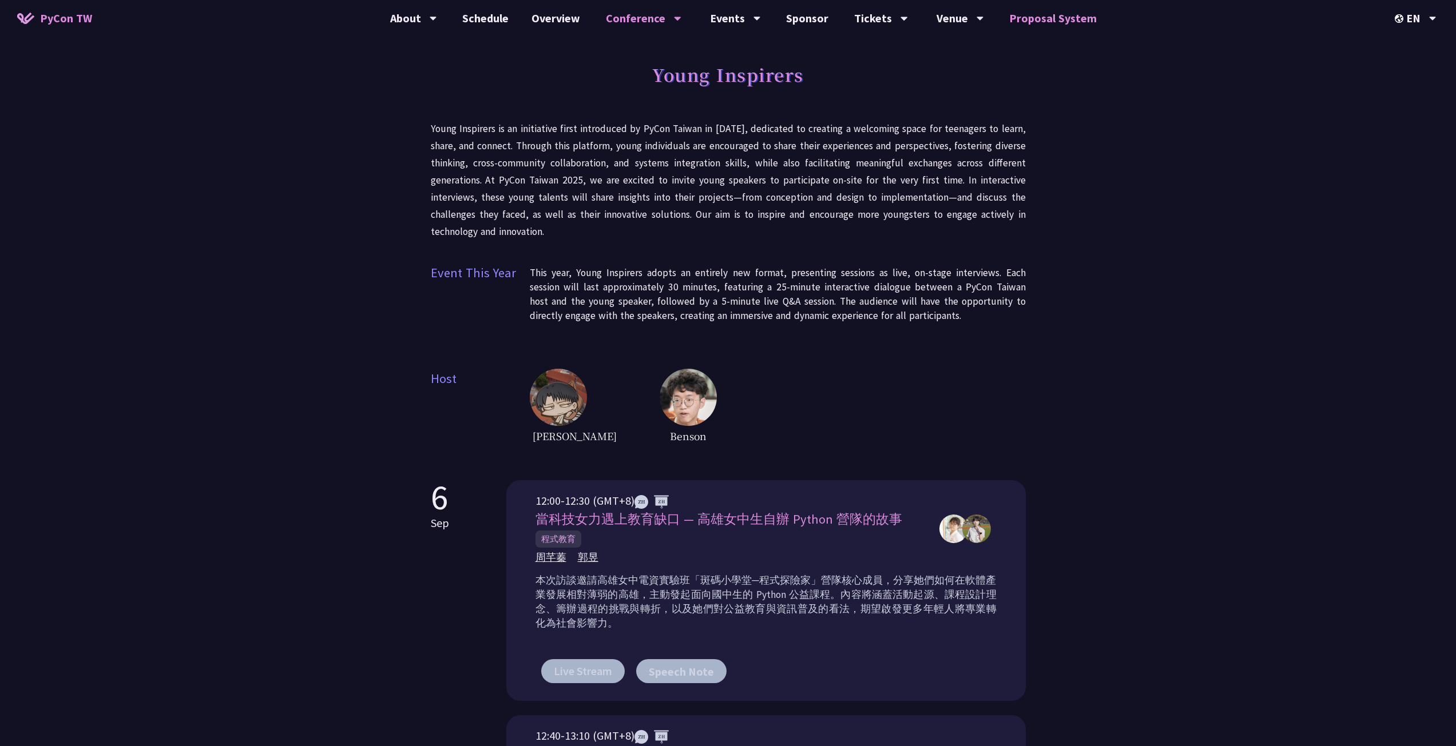
click at [1040, 23] on link "Proposal System" at bounding box center [1052, 18] width 110 height 37
click at [1124, 89] on div "Young Inspirers Young Inspirers is an initiative first introduced by PyCon Taiw…" at bounding box center [728, 629] width 1456 height 1259
click at [1063, 21] on link "Proposal System" at bounding box center [1052, 18] width 110 height 37
click at [950, 55] on link "Venue Info" at bounding box center [960, 52] width 110 height 27
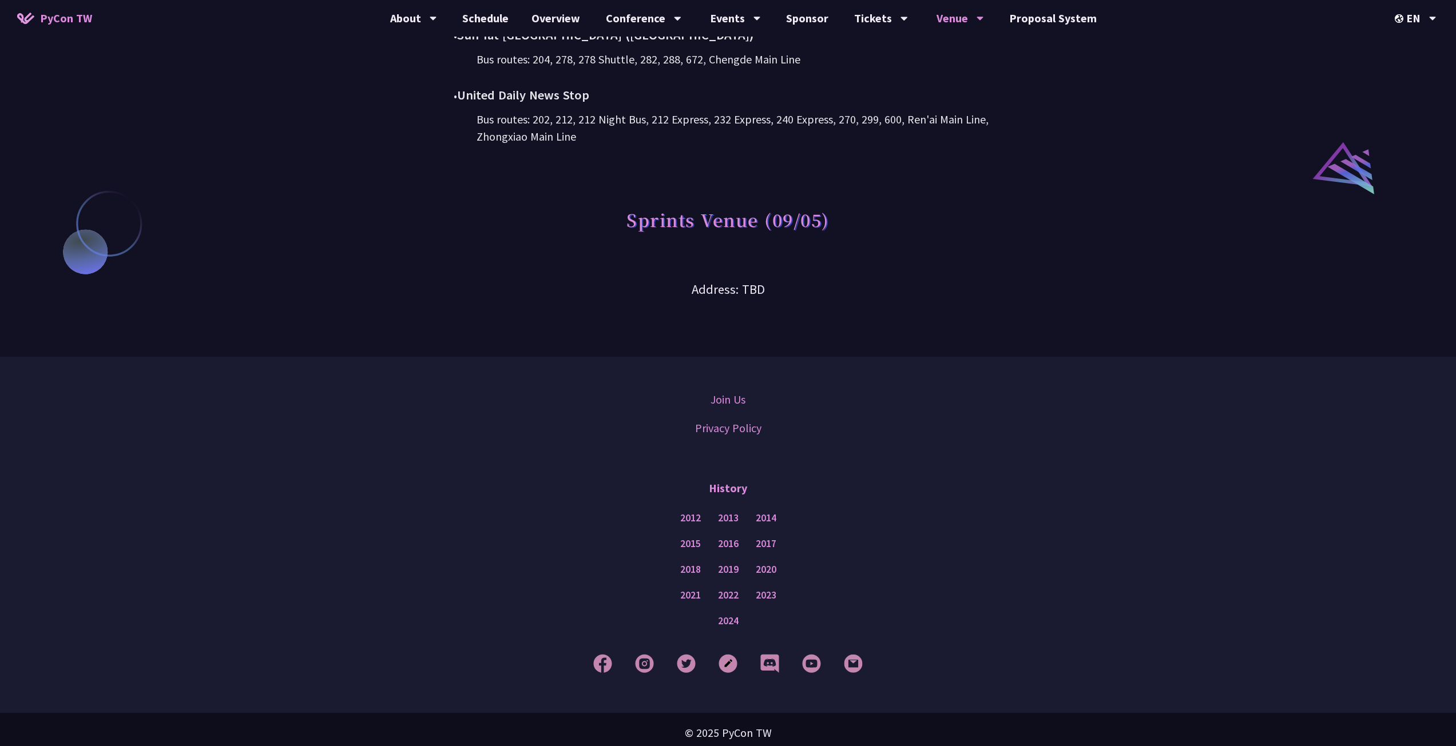
scroll to position [868, 0]
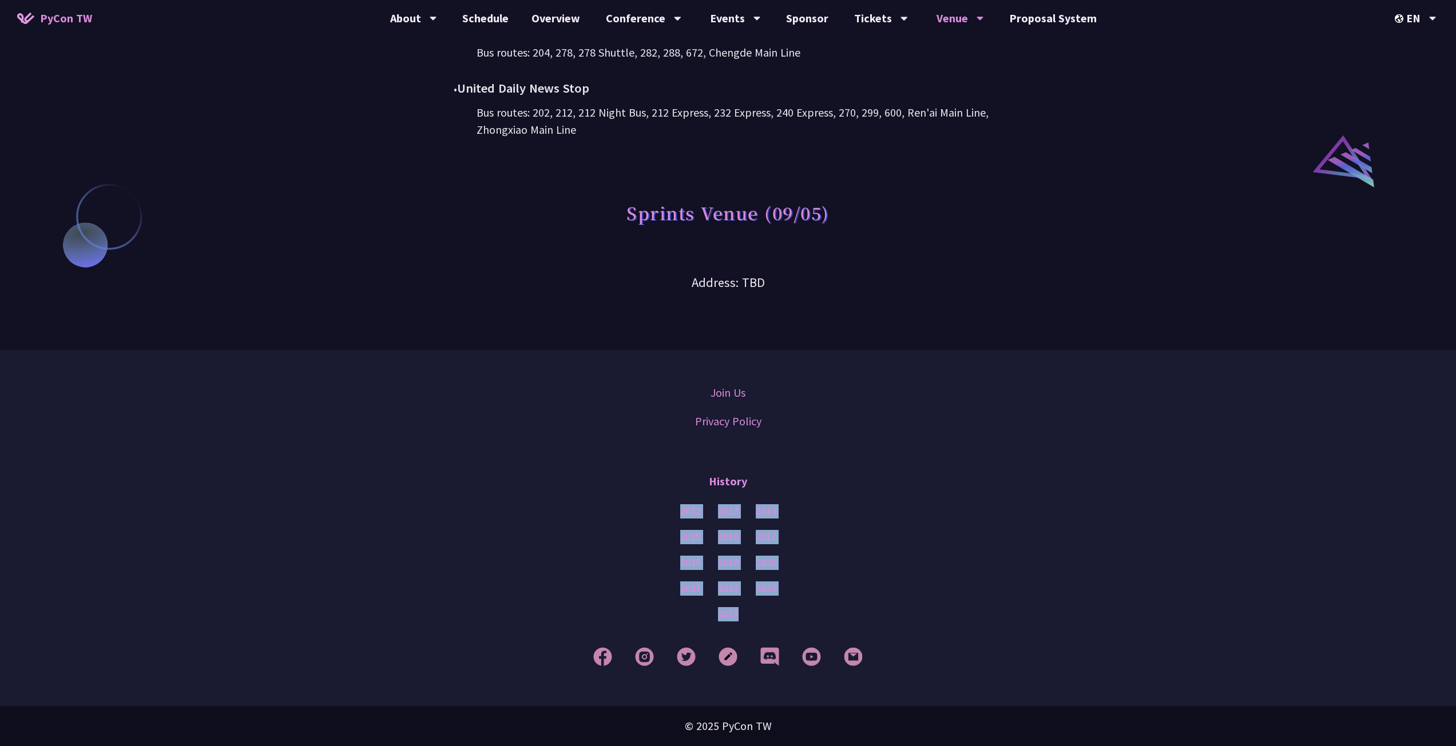
drag, startPoint x: 737, startPoint y: 586, endPoint x: 653, endPoint y: 496, distance: 122.6
click at [649, 498] on div "History 2012 2013 2014 2015 2016 2017 2018 2019 2020 2021 2022 2023 2024" at bounding box center [728, 545] width 1398 height 163
click at [650, 496] on div "History" at bounding box center [728, 481] width 1398 height 34
click at [695, 517] on link "2012" at bounding box center [690, 511] width 21 height 14
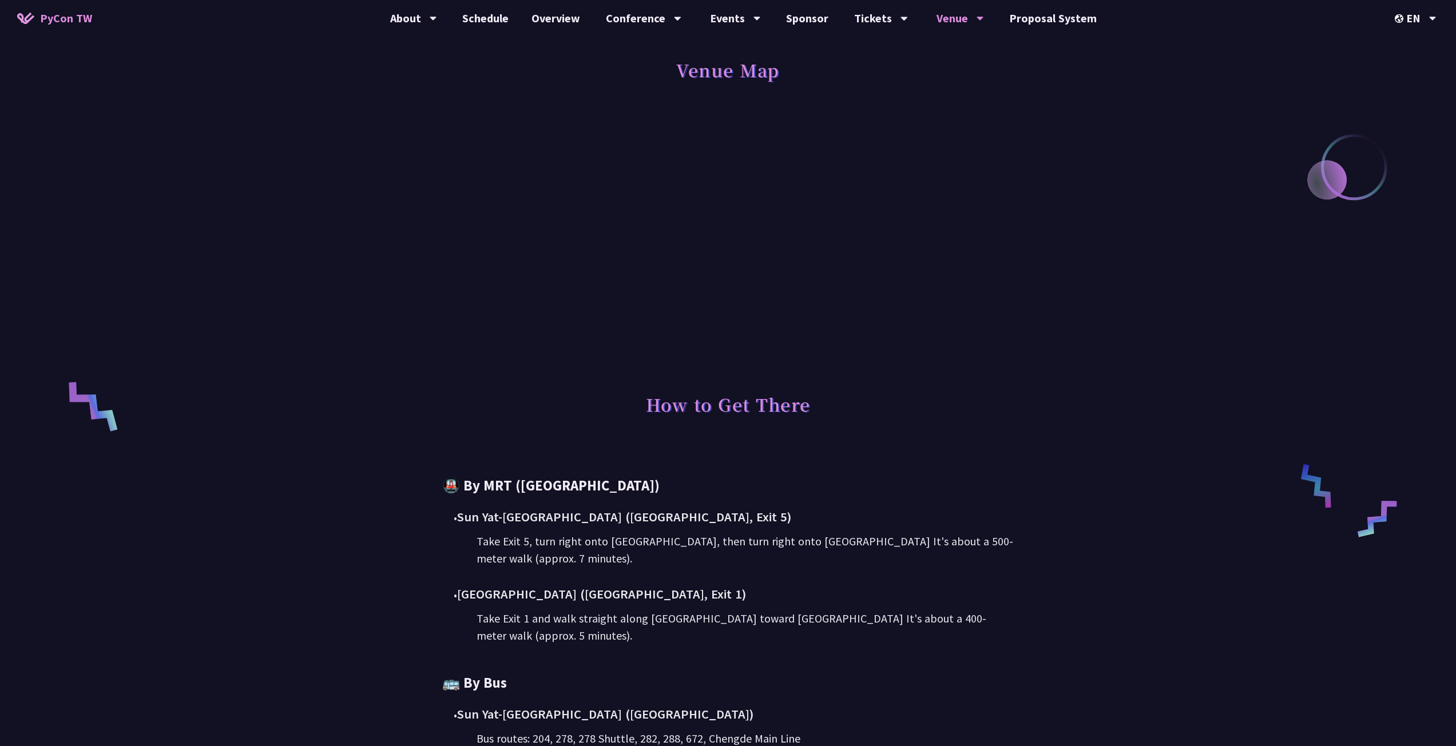
scroll to position [0, 0]
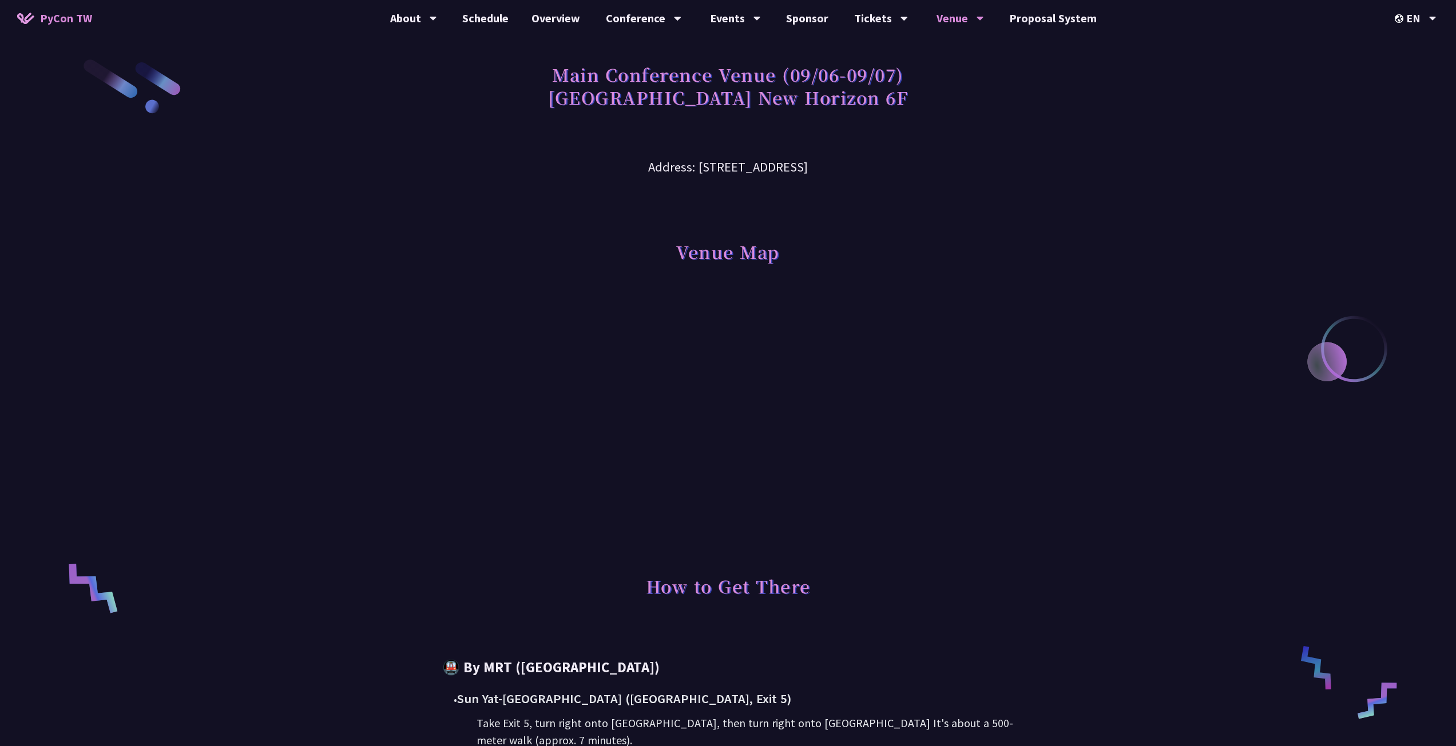
click at [381, 363] on div "Main Conference Venue (09/06-09/07) [GEOGRAPHIC_DATA] New Horizon 6F Address: […" at bounding box center [728, 609] width 1456 height 1218
click at [552, 19] on link "Overview" at bounding box center [555, 18] width 71 height 37
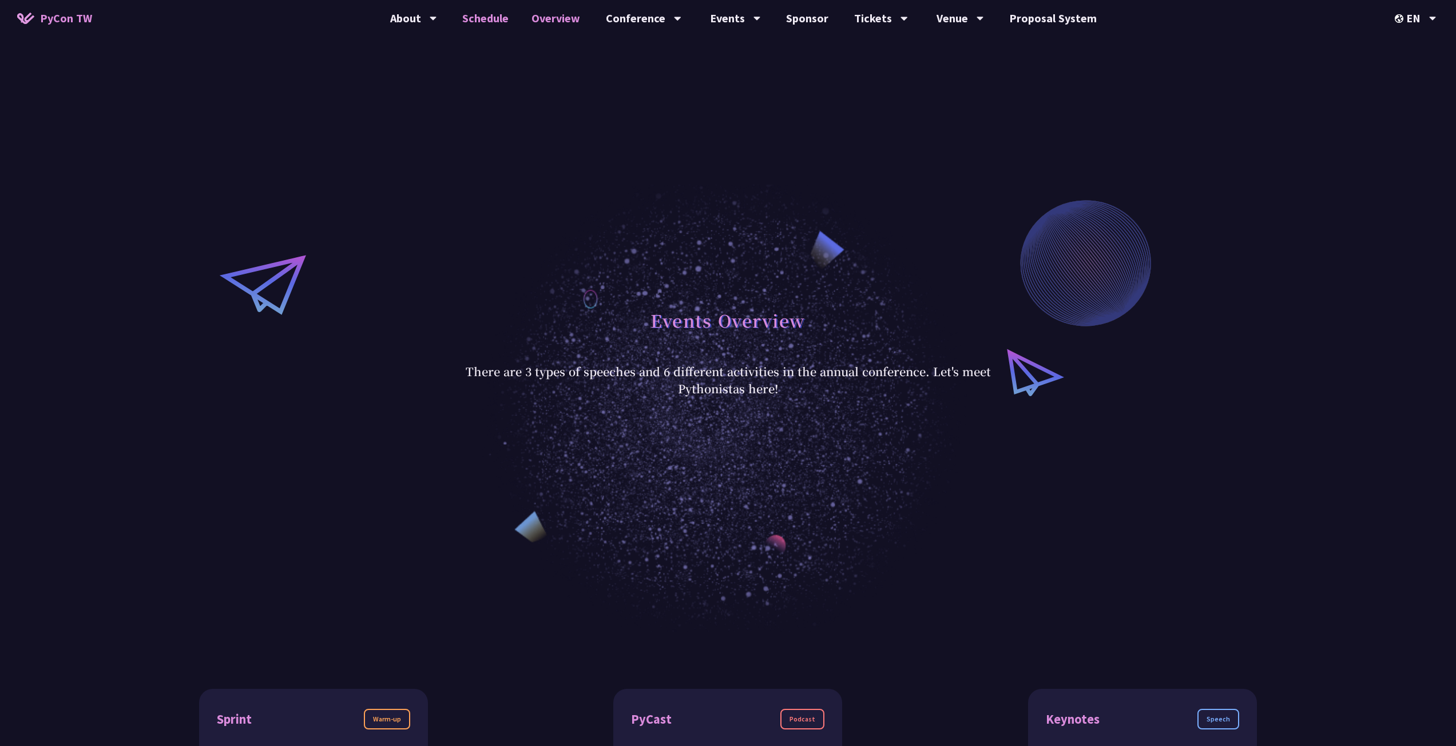
click at [499, 27] on link "Schedule" at bounding box center [485, 18] width 69 height 37
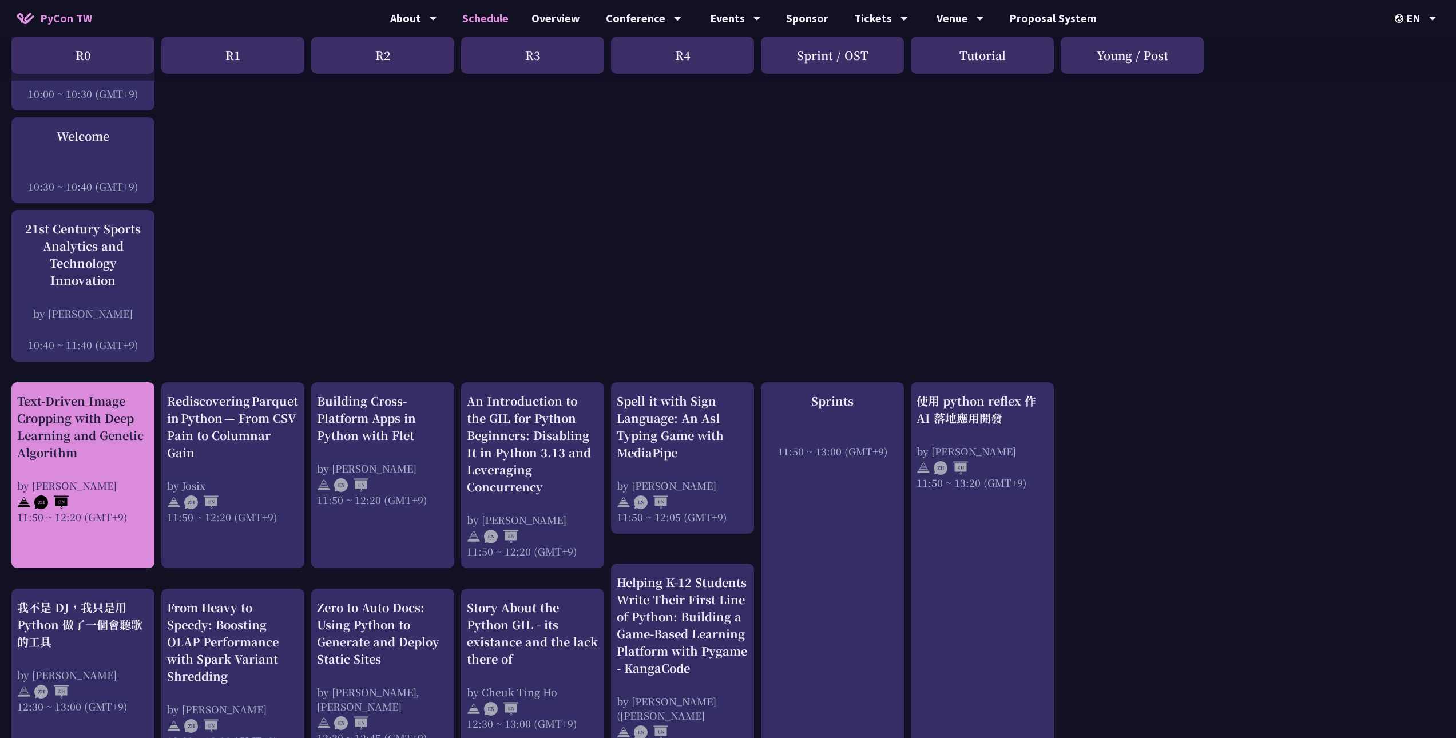
scroll to position [229, 0]
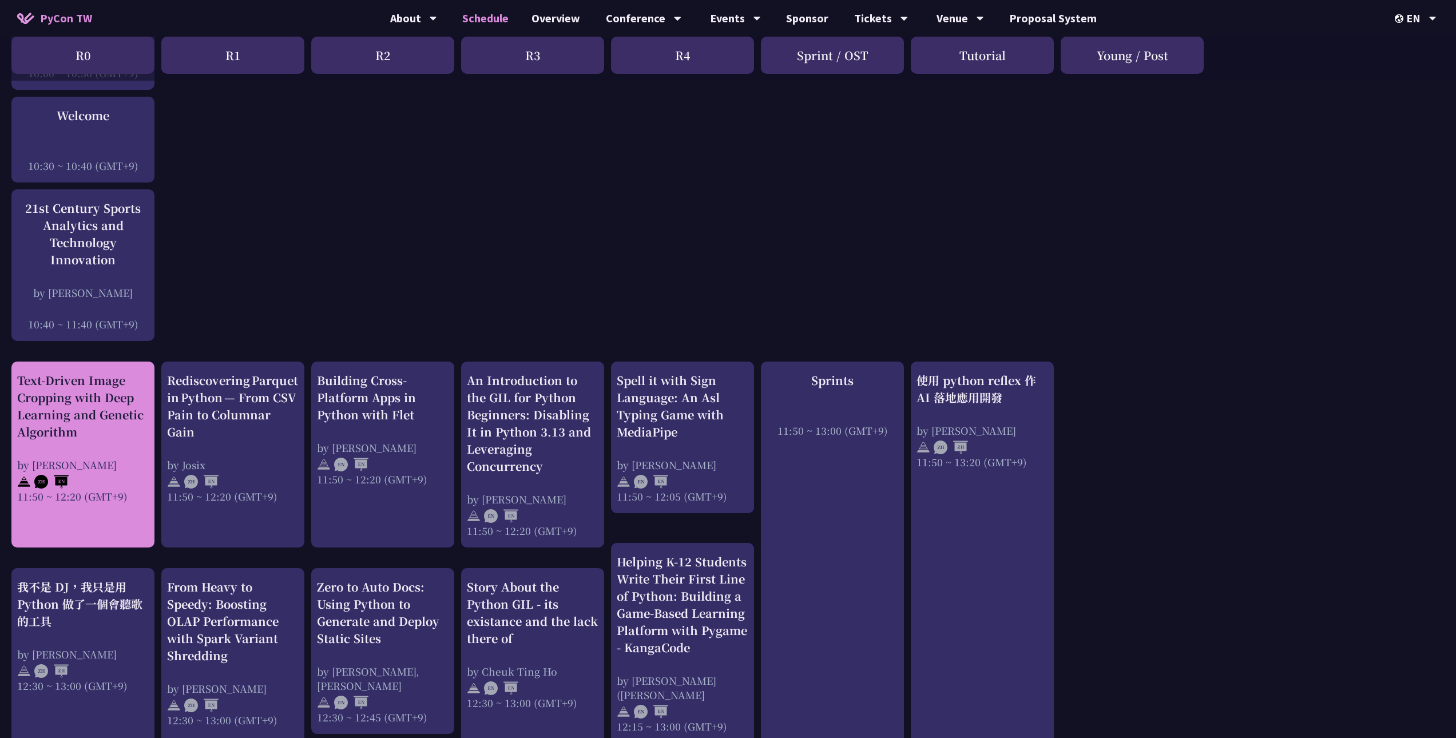
click at [92, 456] on div "Text-Driven Image Cropping with Deep Learning and Genetic Algorithm by [PERSON_…" at bounding box center [83, 438] width 132 height 132
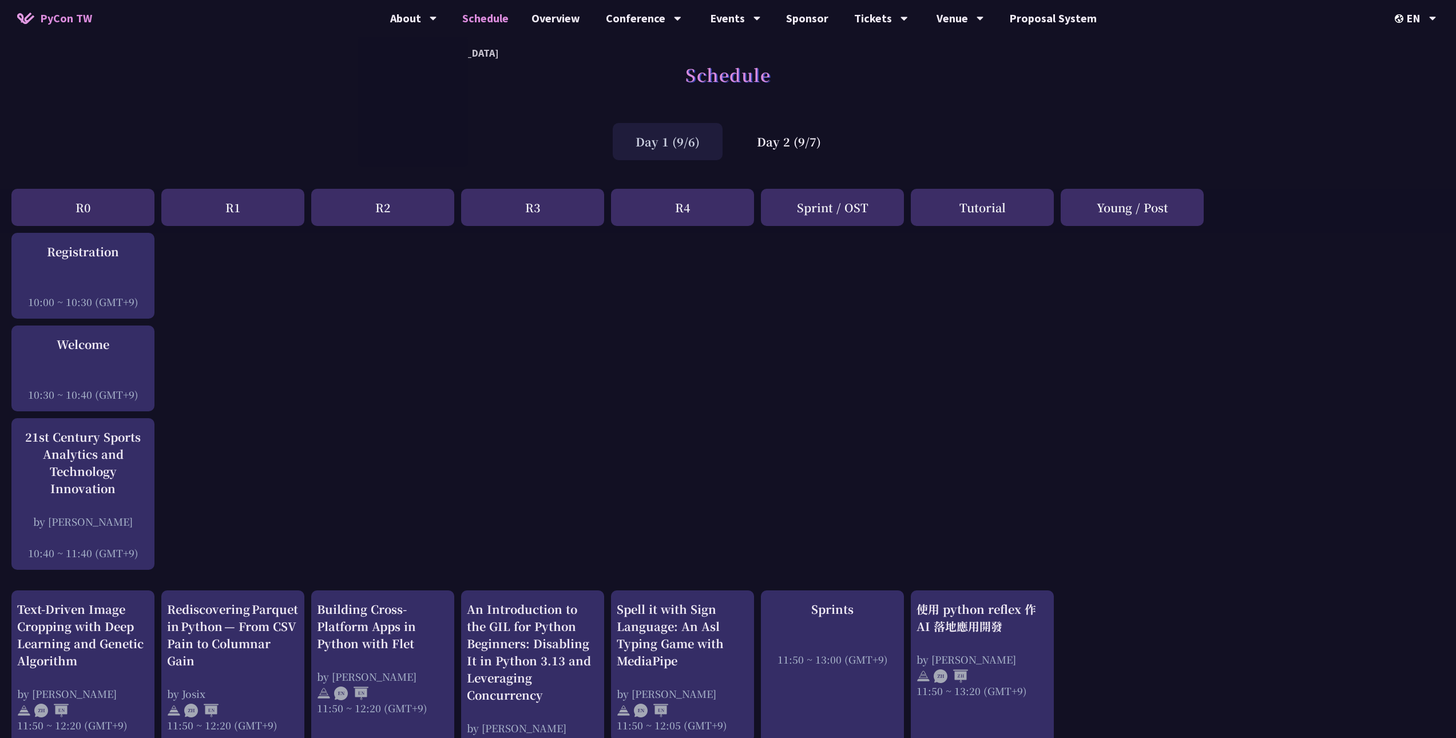
click at [943, 81] on div "Schedule" at bounding box center [728, 87] width 1456 height 60
click at [814, 141] on div "Day 2 (9/7)" at bounding box center [789, 141] width 110 height 37
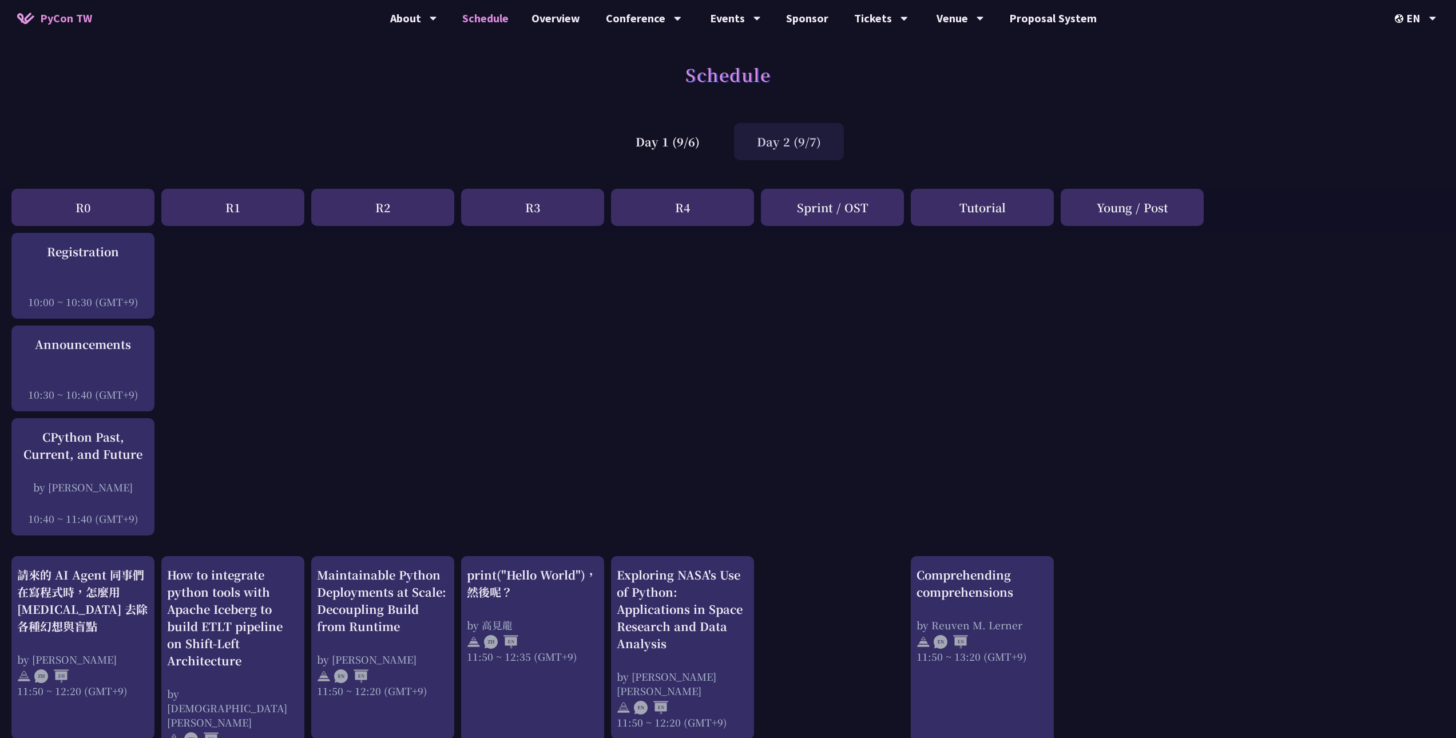
click at [758, 134] on div "Day 2 (9/7)" at bounding box center [789, 141] width 110 height 37
click at [662, 134] on div "Day 1 (9/6)" at bounding box center [668, 141] width 110 height 37
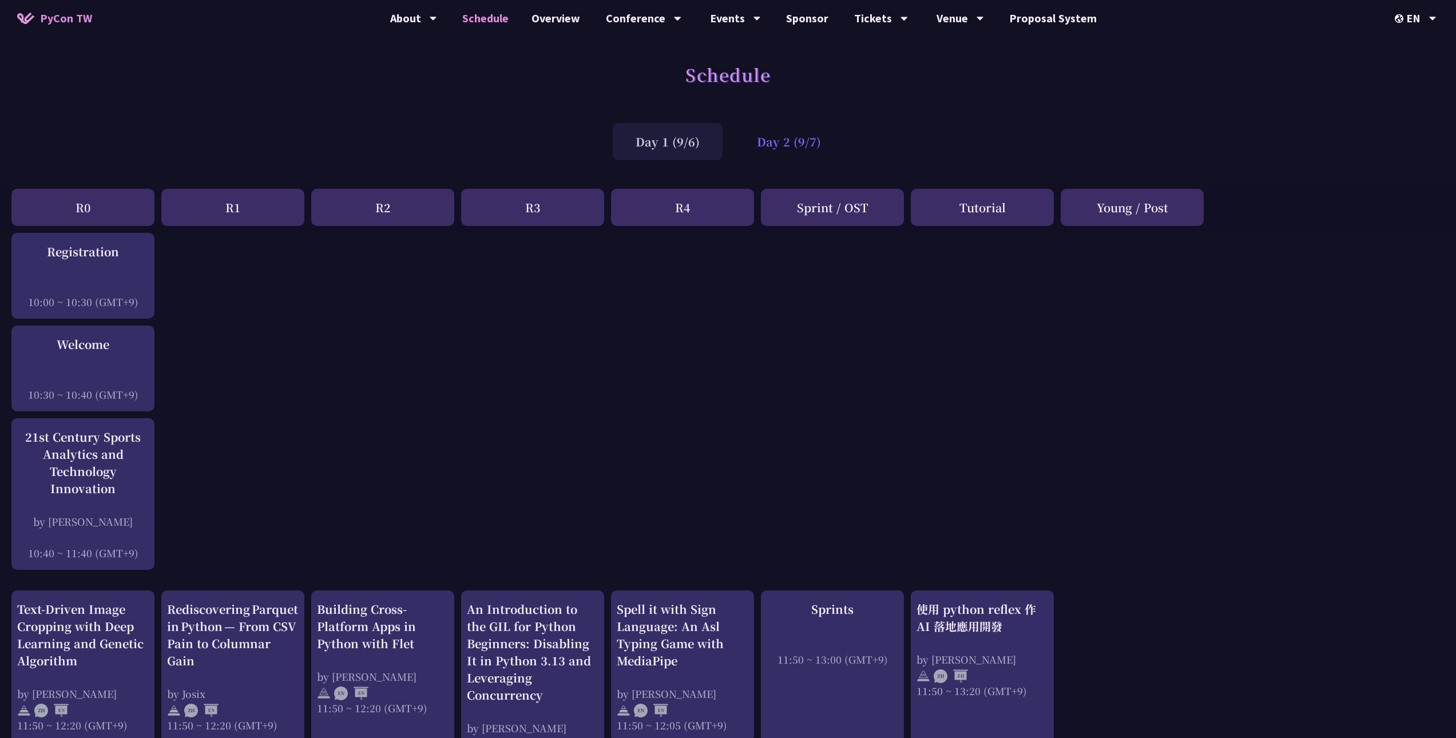
click at [793, 146] on div "Day 2 (9/7)" at bounding box center [789, 141] width 110 height 37
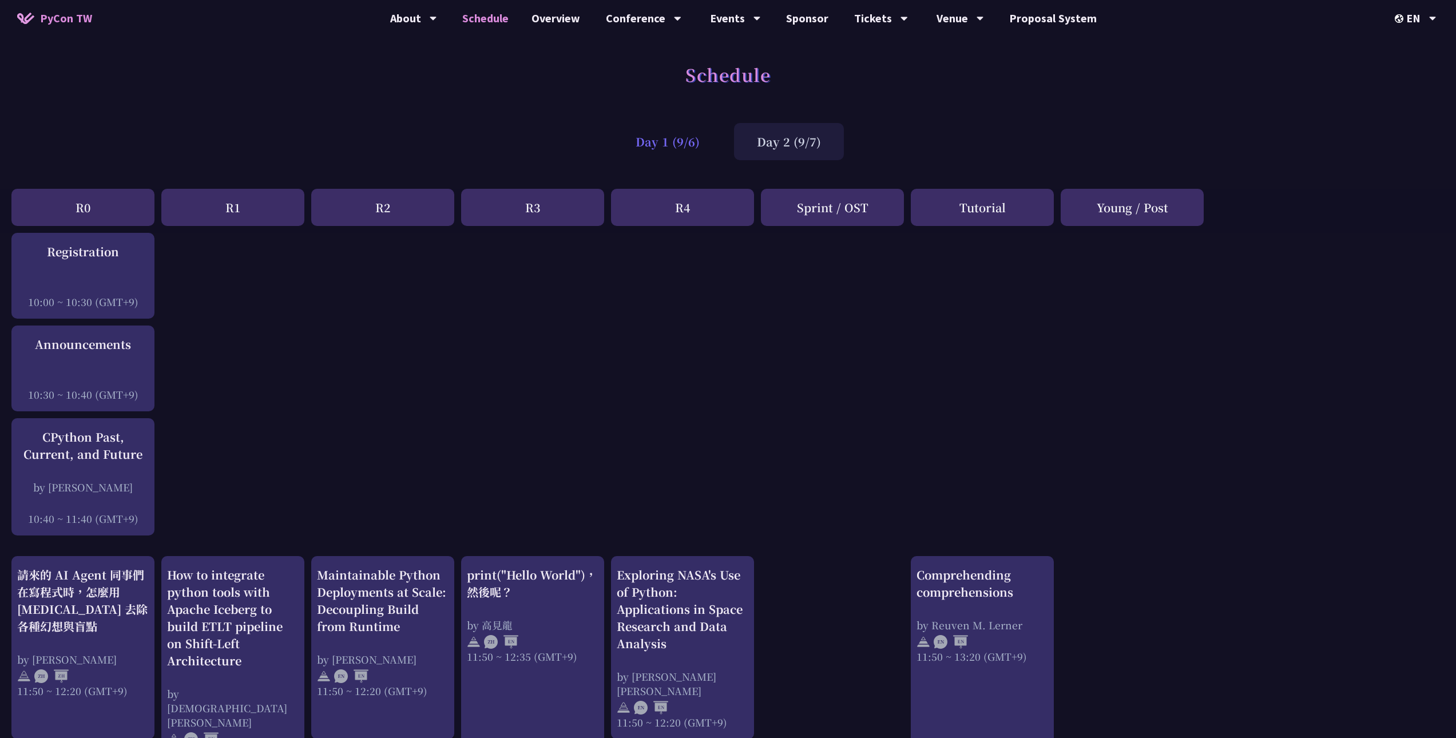
click at [702, 151] on div "Day 1 (9/6)" at bounding box center [668, 141] width 110 height 37
